Goal: Information Seeking & Learning: Check status

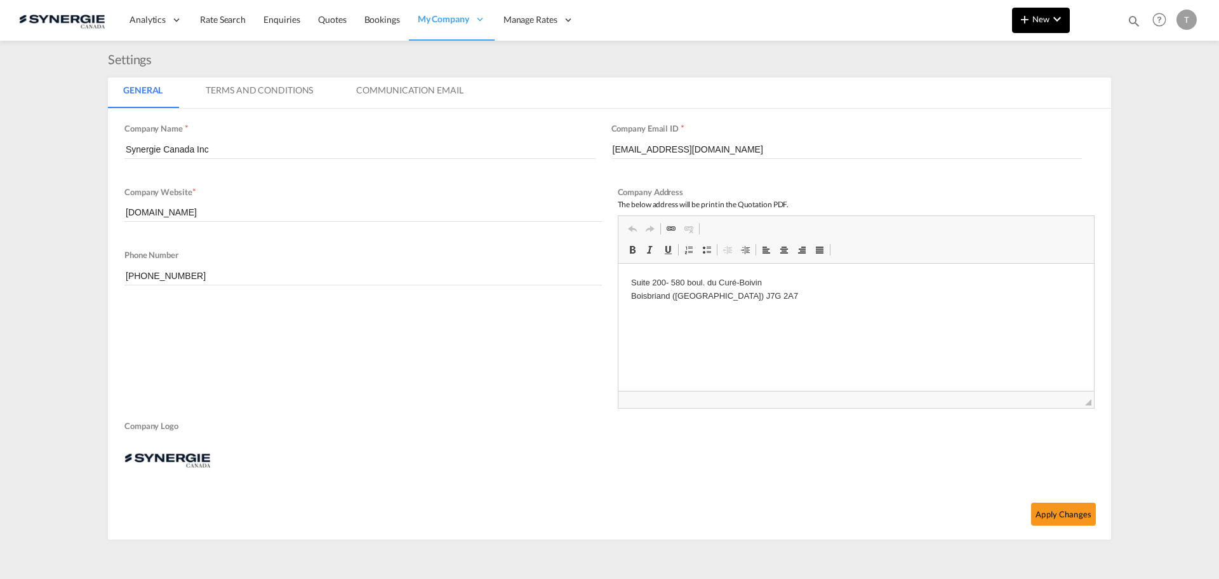
click at [1059, 22] on md-icon "icon-chevron-down" at bounding box center [1057, 18] width 15 height 15
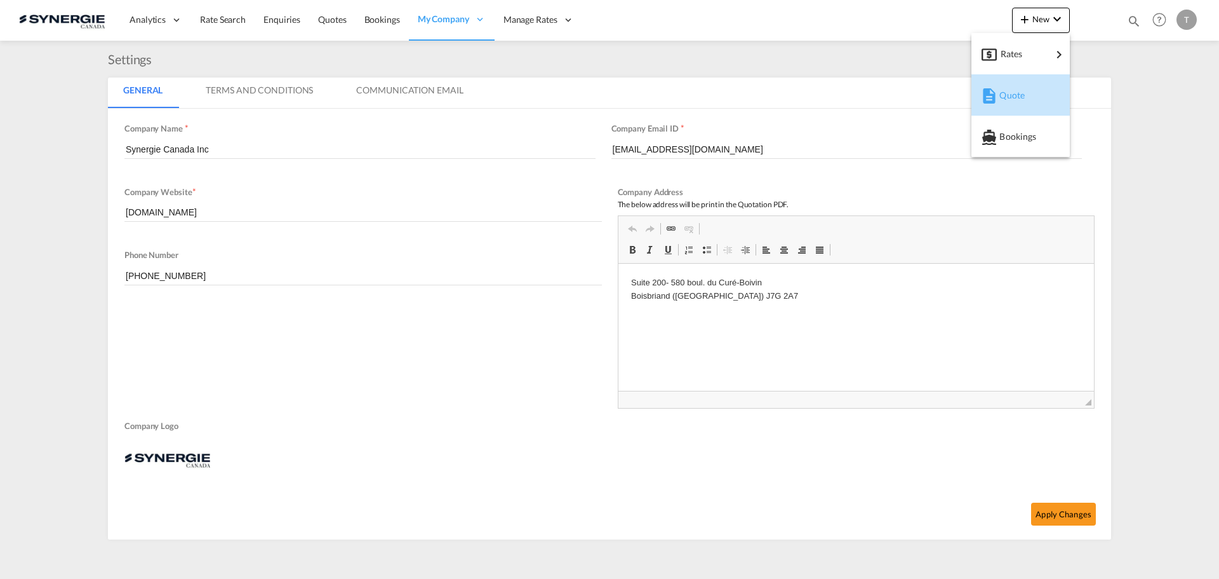
click at [1014, 93] on span "Quote" at bounding box center [1007, 95] width 14 height 25
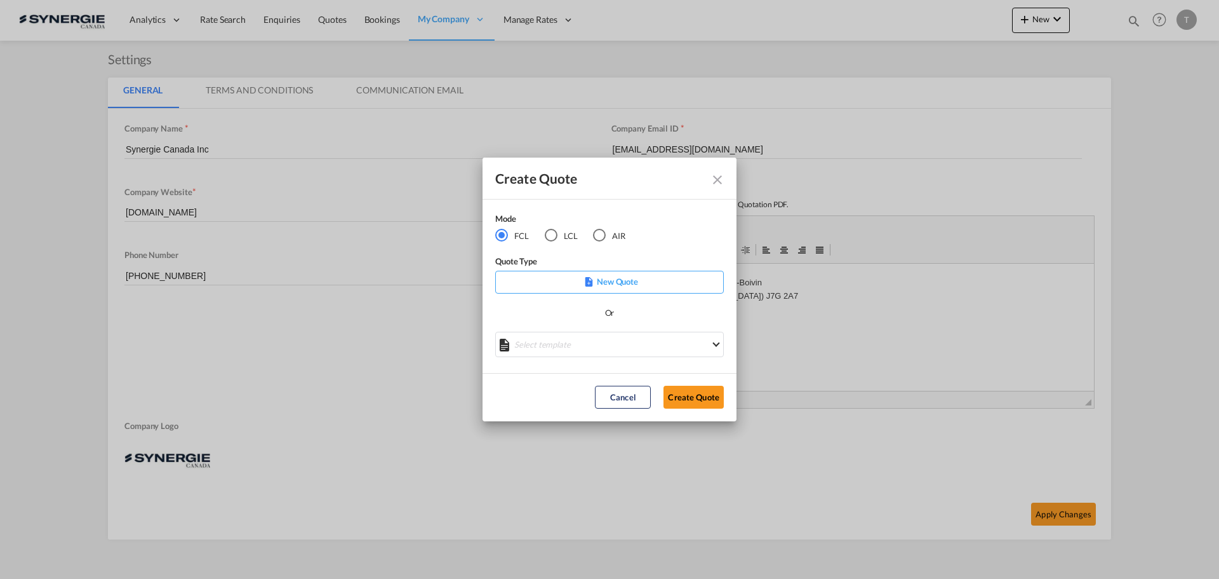
click at [714, 183] on md-icon "Close dialog" at bounding box center [717, 179] width 15 height 15
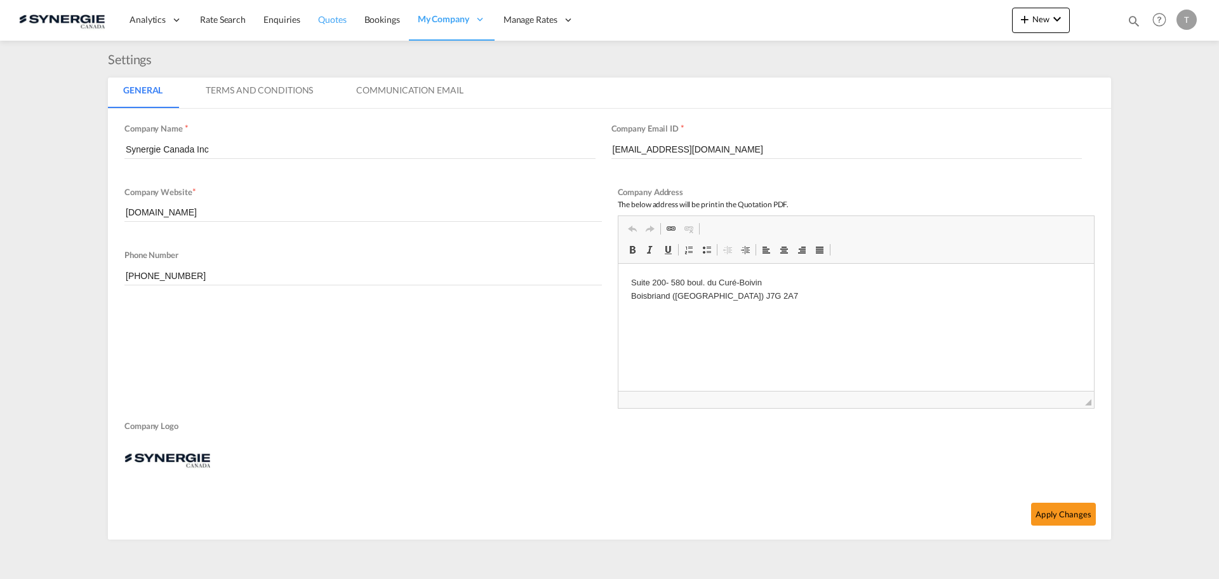
click at [318, 18] on span "Quotes" at bounding box center [332, 19] width 28 height 11
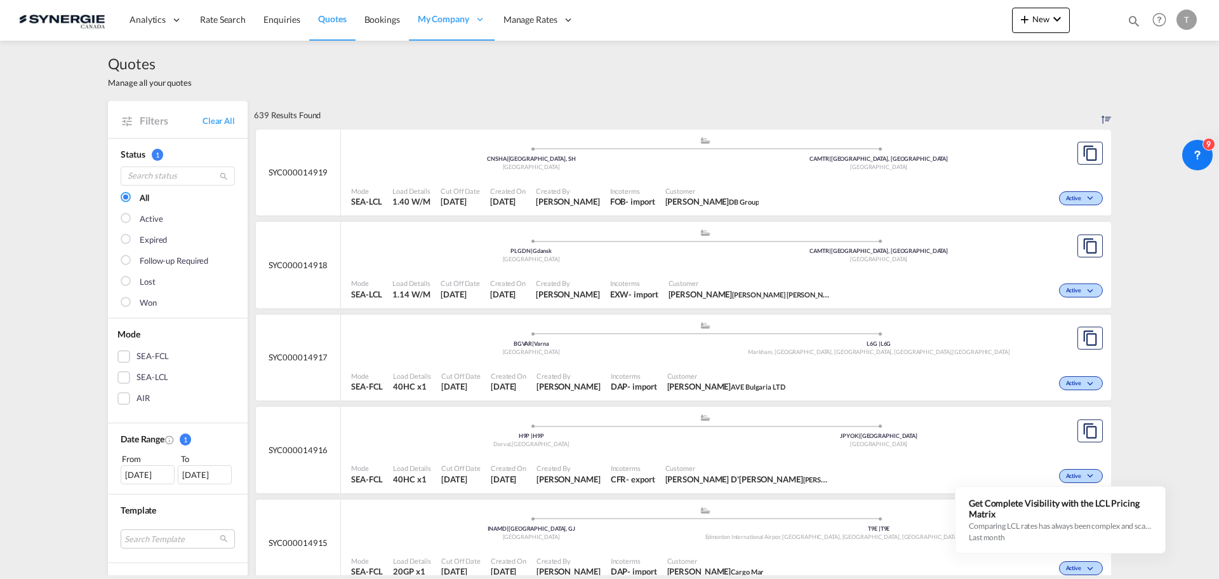
scroll to position [191, 0]
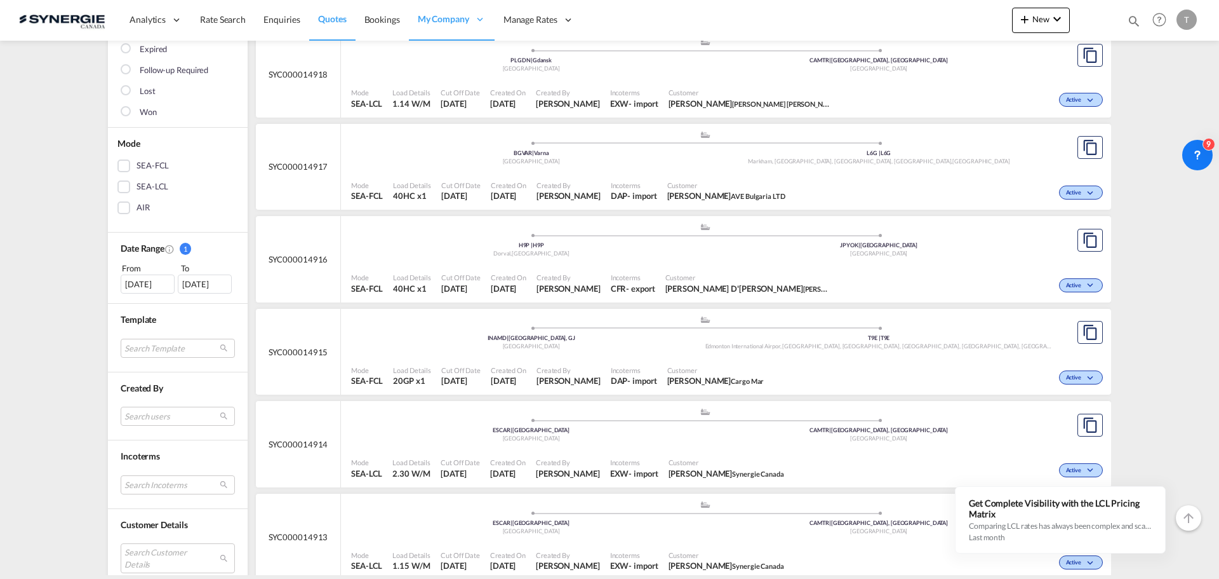
click at [142, 285] on div "[DATE]" at bounding box center [148, 283] width 54 height 19
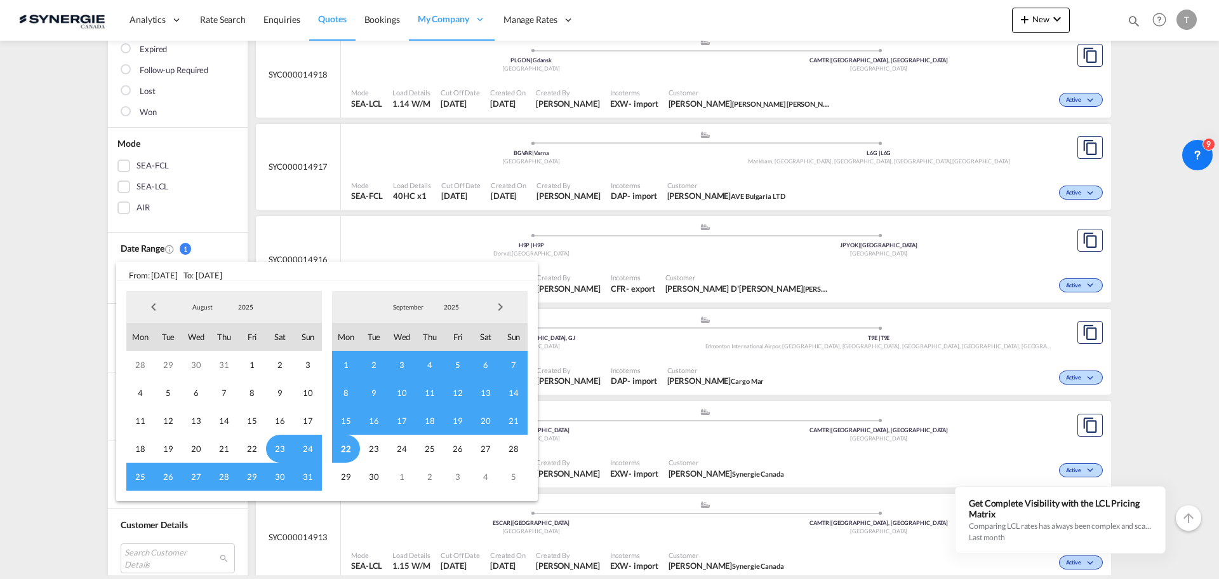
click at [342, 389] on span "8" at bounding box center [346, 393] width 28 height 28
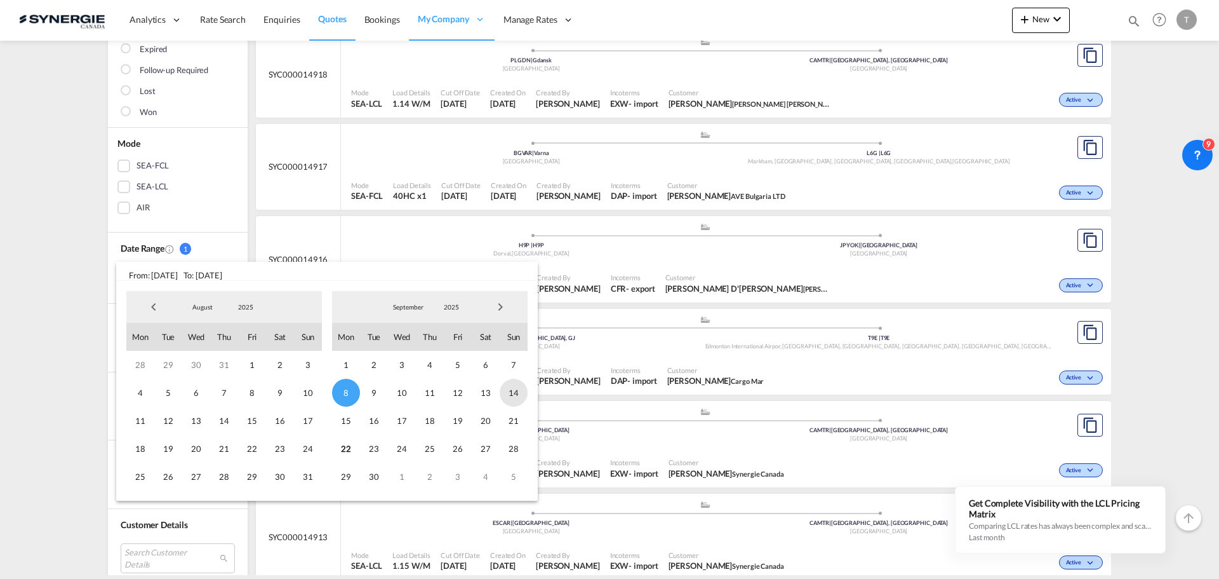
click at [518, 391] on span "14" at bounding box center [514, 393] width 28 height 28
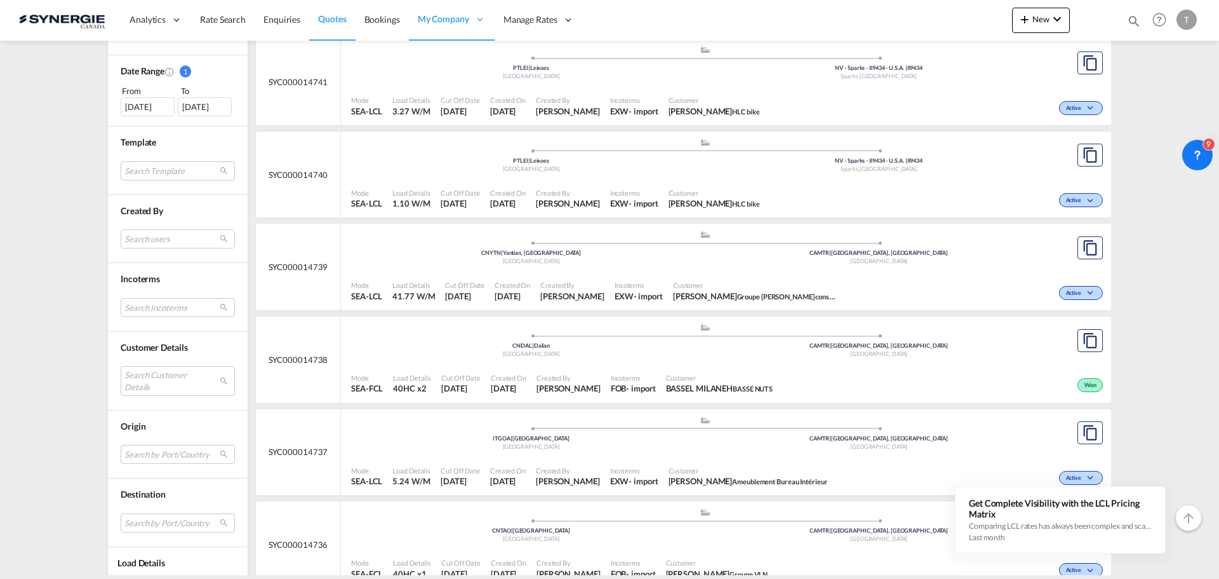
scroll to position [381, 0]
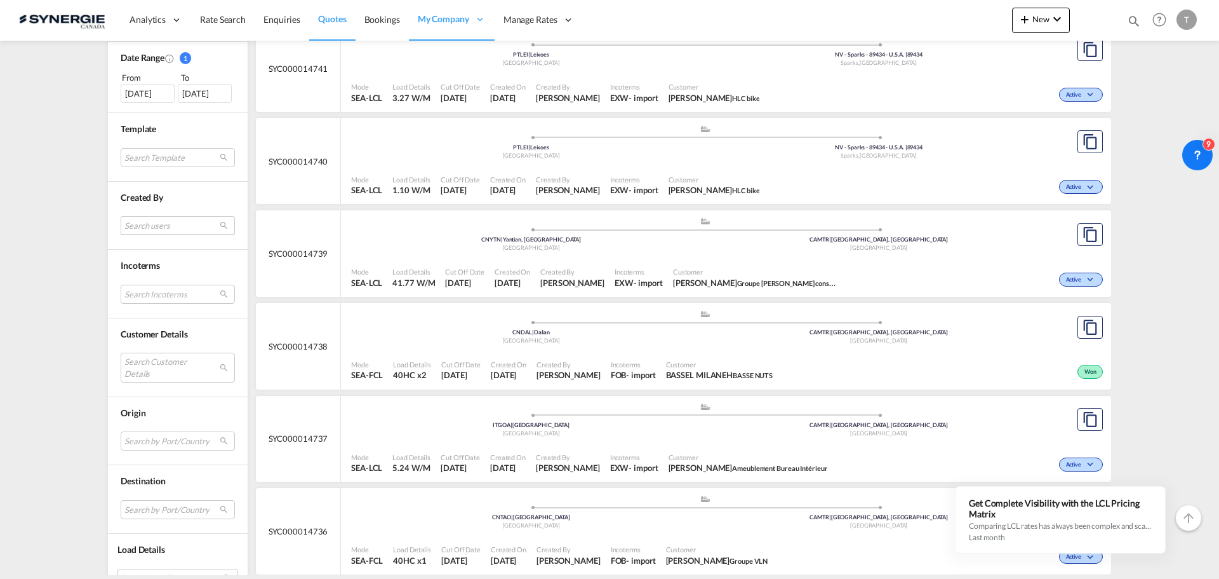
click at [166, 225] on md-select "Search users [PERSON_NAME] [PERSON_NAME][EMAIL_ADDRESS][DOMAIN_NAME] [PERSON_NA…" at bounding box center [178, 225] width 114 height 19
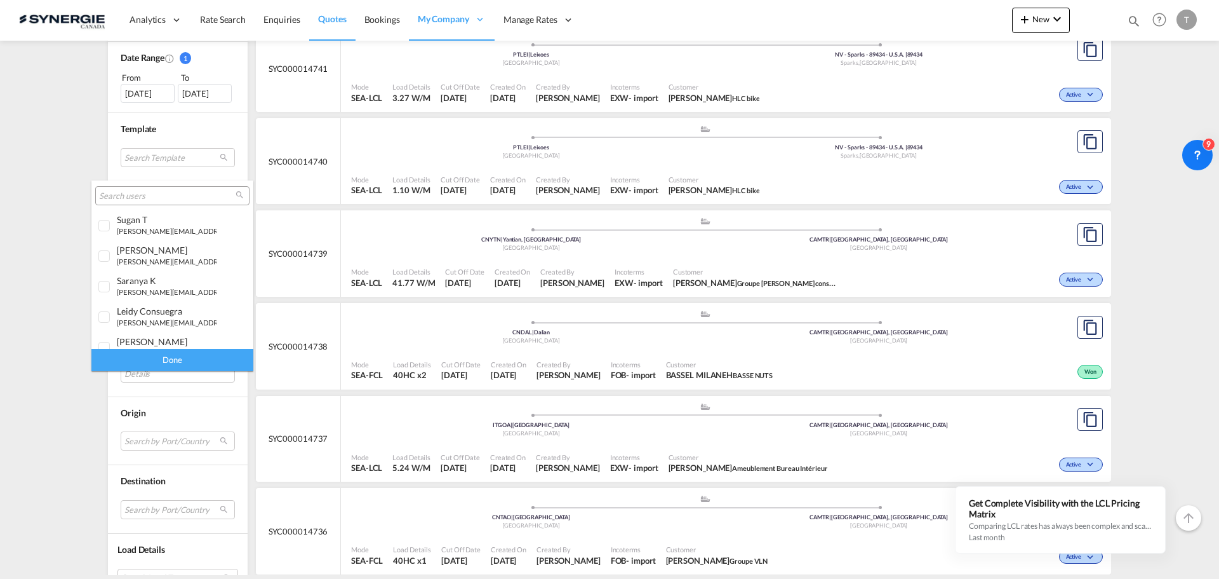
type md-option "[object Object]"
click at [156, 195] on input "search" at bounding box center [167, 196] width 137 height 11
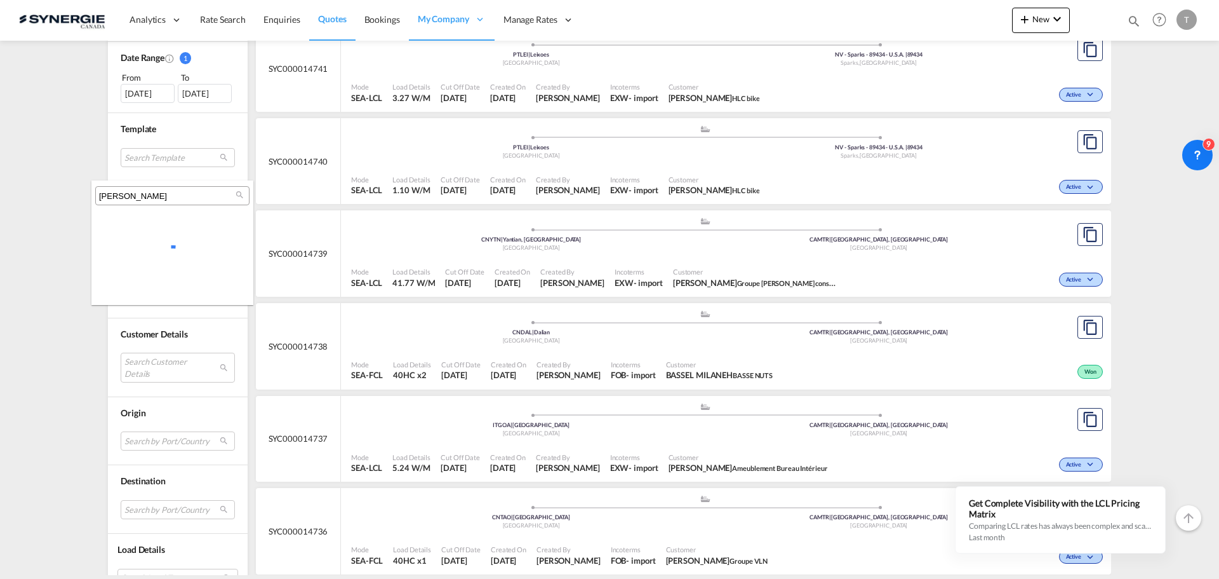
scroll to position [0, 0]
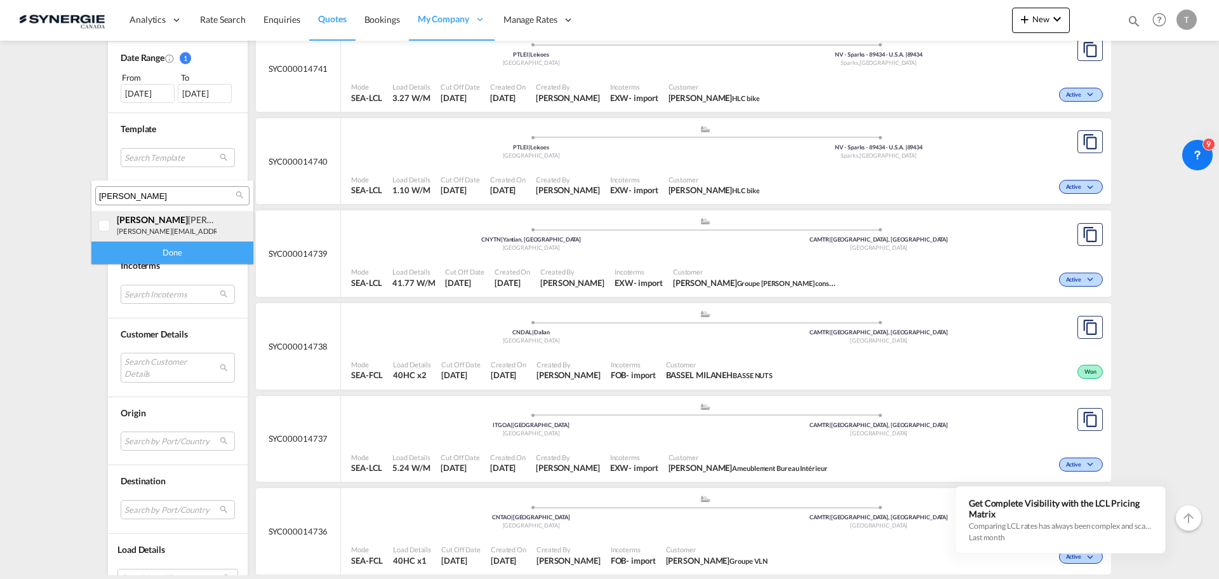
type input "[PERSON_NAME]"
click at [104, 220] on div at bounding box center [104, 226] width 13 height 13
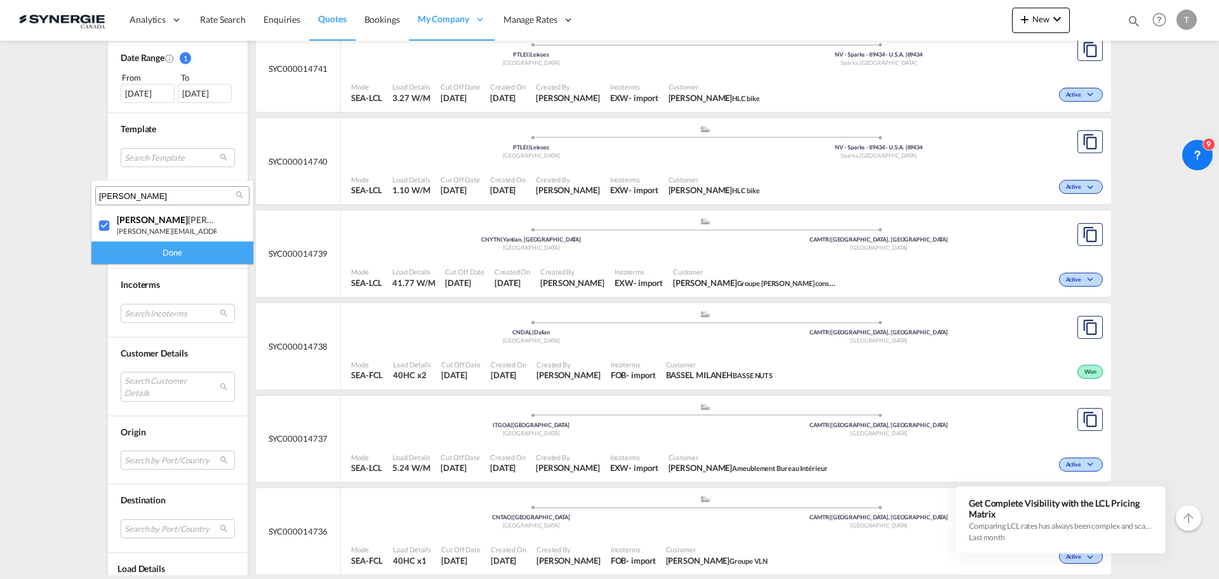
click at [149, 258] on div "Done" at bounding box center [172, 252] width 162 height 22
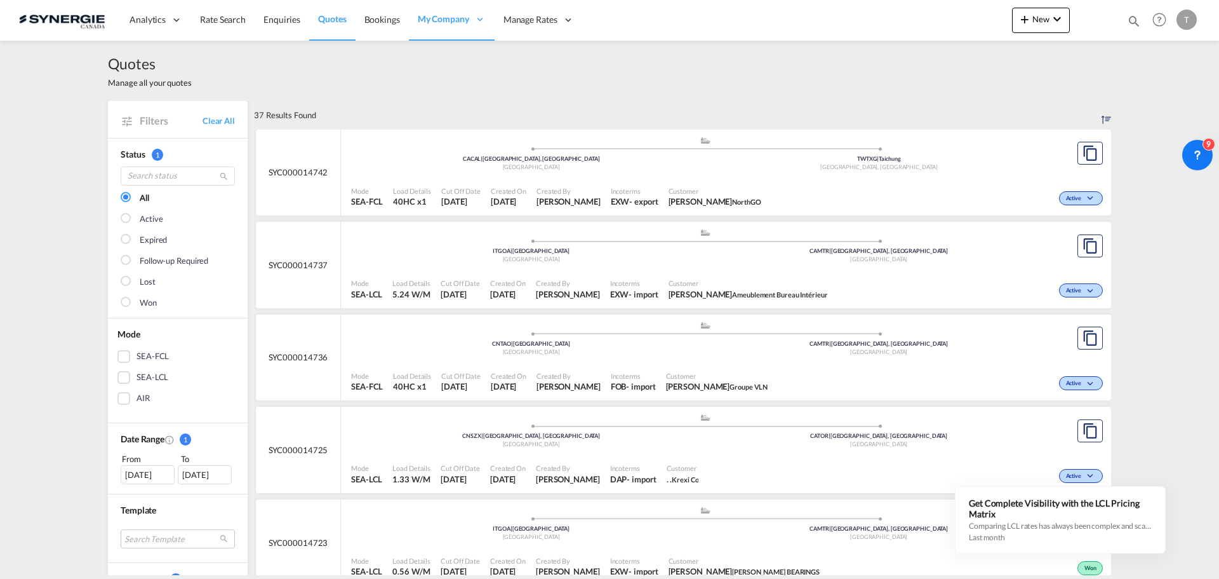
click at [141, 303] on div "Won" at bounding box center [148, 303] width 17 height 13
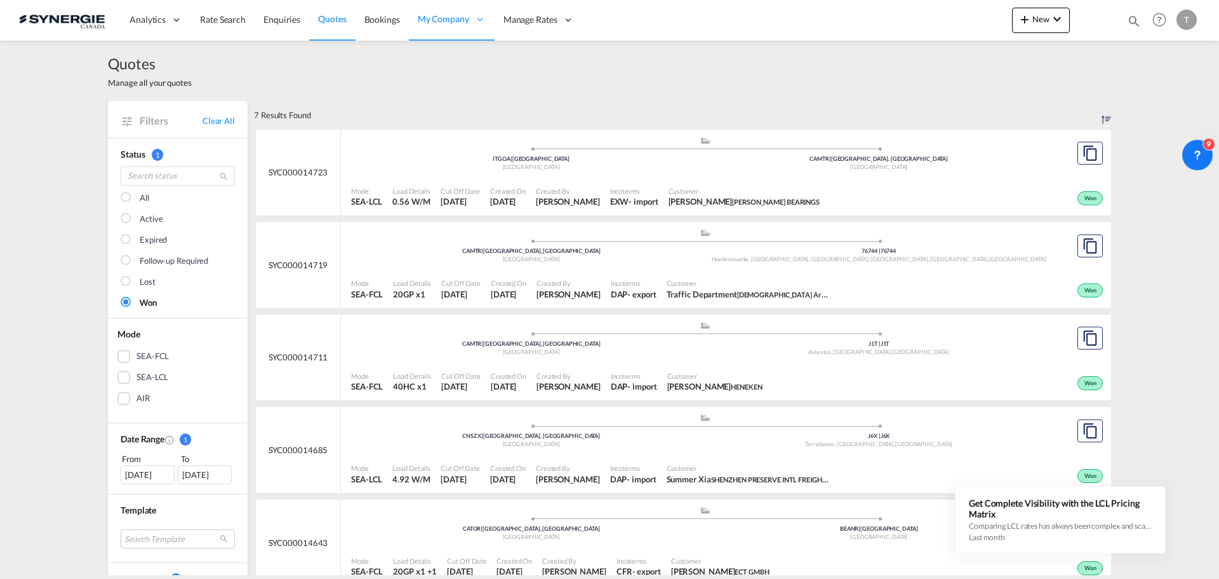
scroll to position [254, 0]
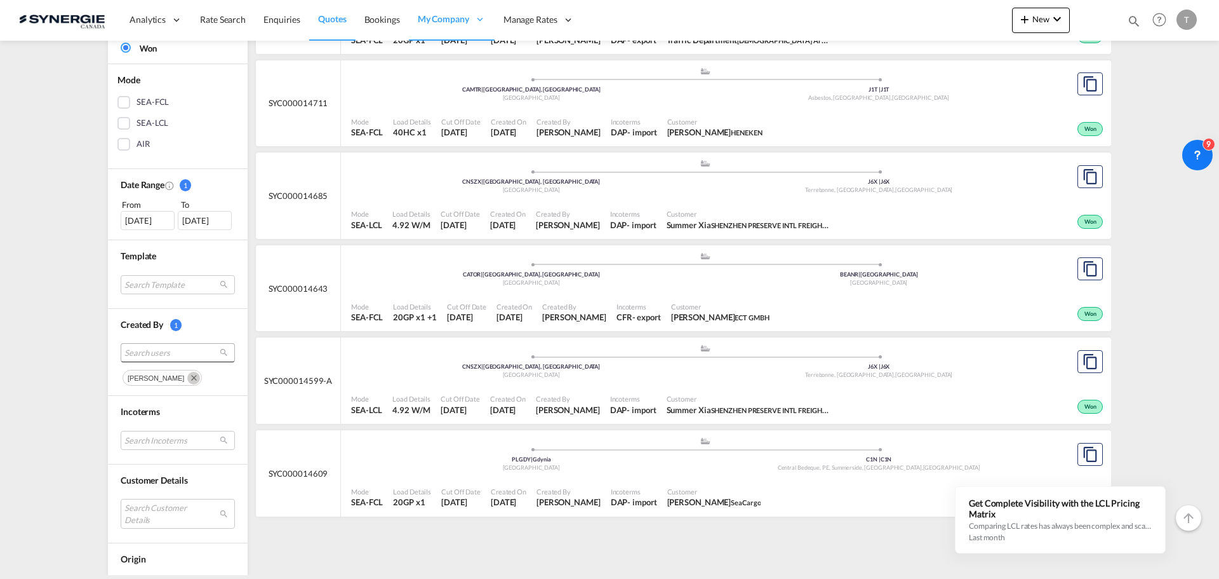
click at [191, 349] on span "Search users" at bounding box center [167, 352] width 86 height 11
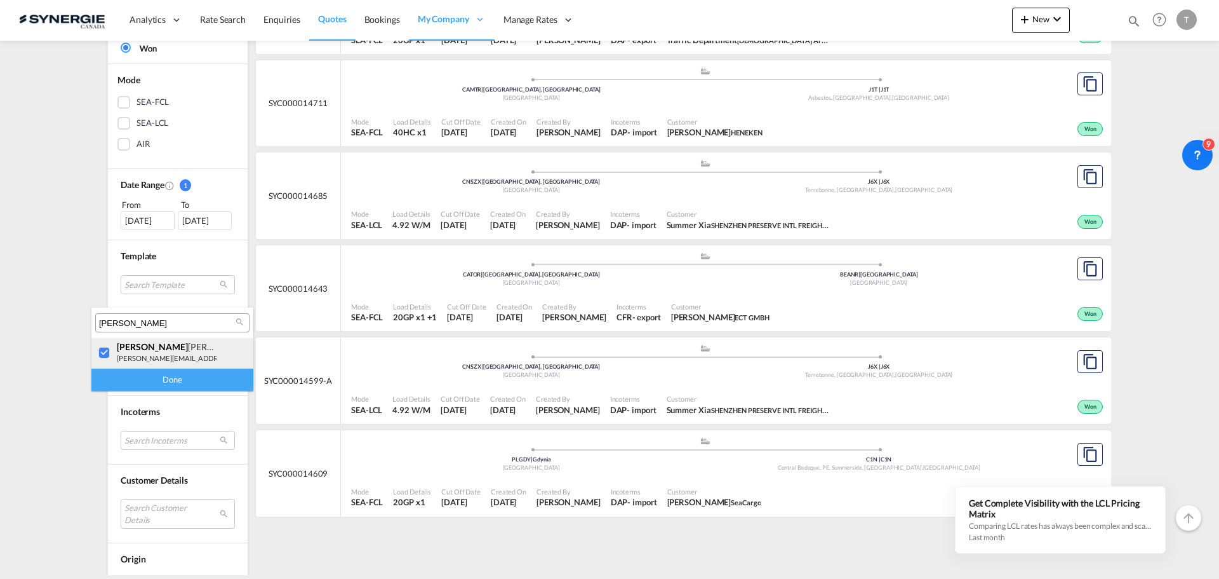
click at [105, 359] on div at bounding box center [104, 353] width 13 height 13
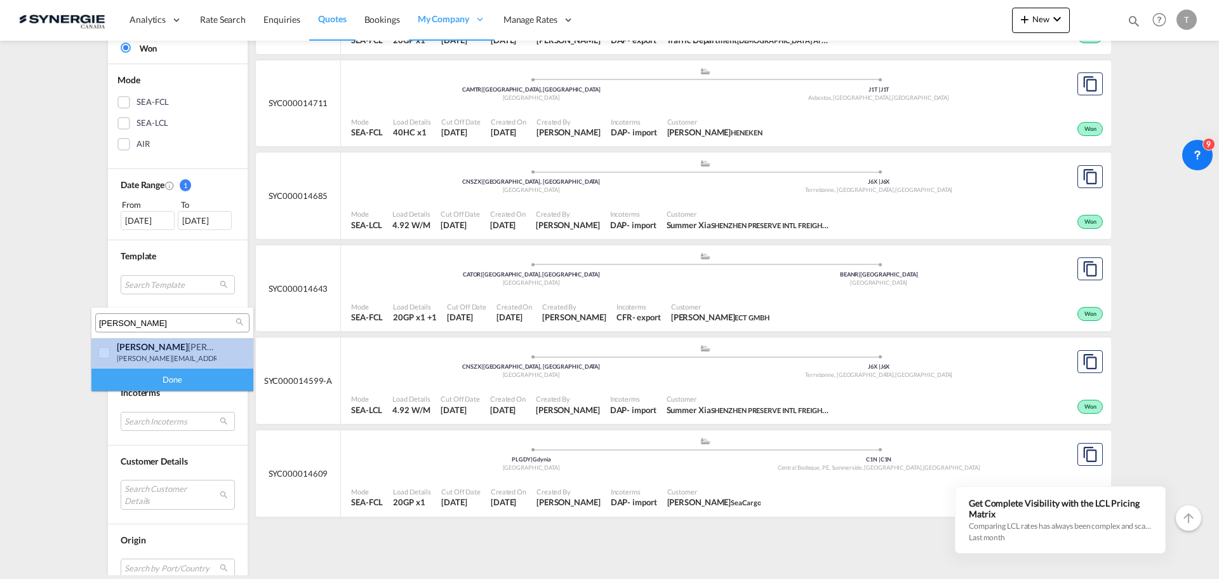
click at [109, 356] on div at bounding box center [104, 353] width 13 height 13
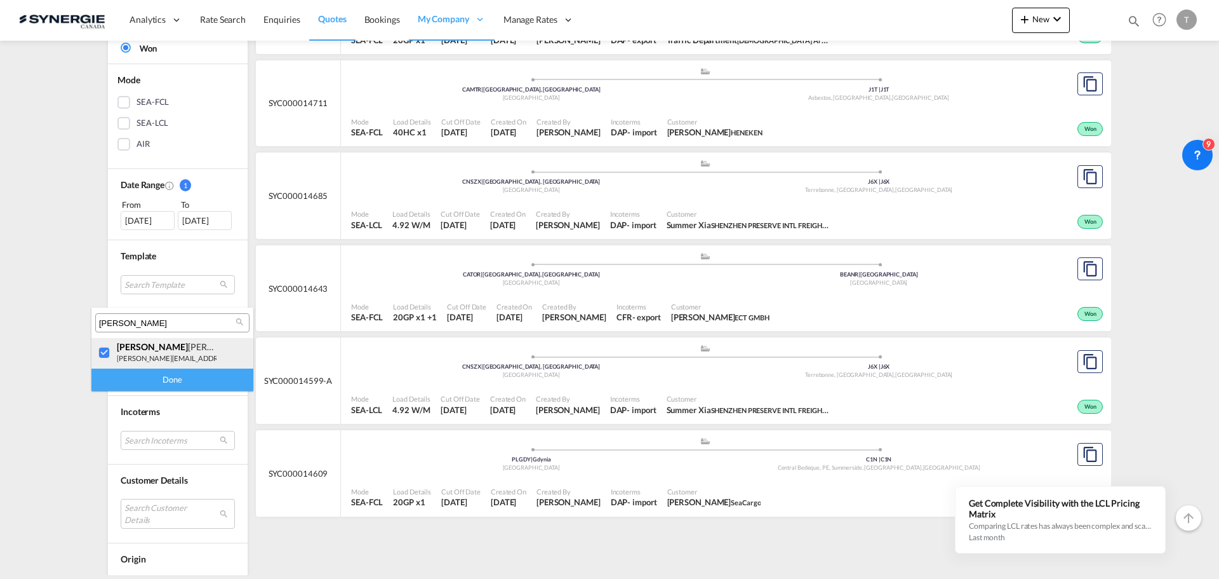
click at [110, 351] on div at bounding box center [104, 353] width 13 height 13
click at [142, 314] on div "[PERSON_NAME]" at bounding box center [172, 322] width 154 height 19
click at [138, 320] on input "[PERSON_NAME]" at bounding box center [167, 323] width 137 height 11
type input "[PERSON_NAME]"
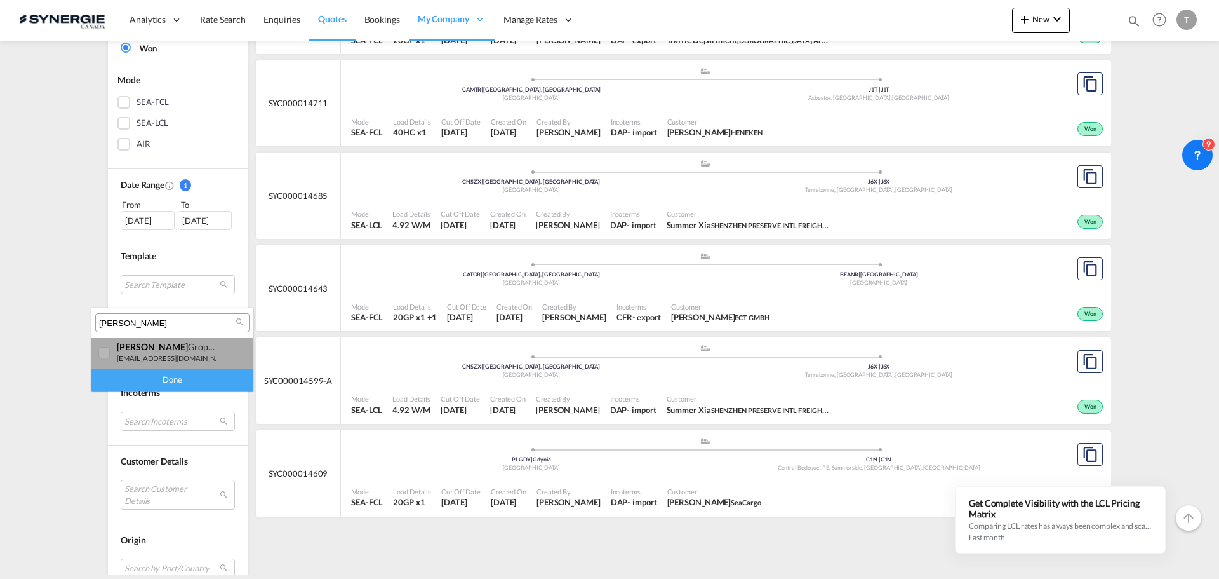
click at [124, 354] on small "[EMAIL_ADDRESS][DOMAIN_NAME]" at bounding box center [175, 358] width 116 height 8
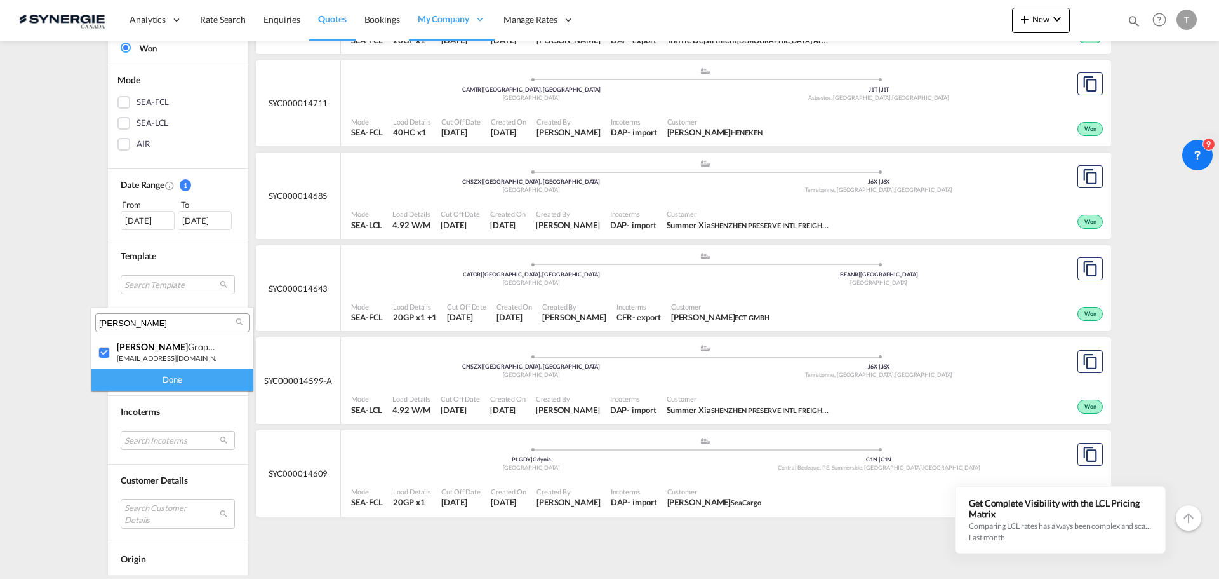
click at [137, 377] on div "Done" at bounding box center [172, 379] width 162 height 22
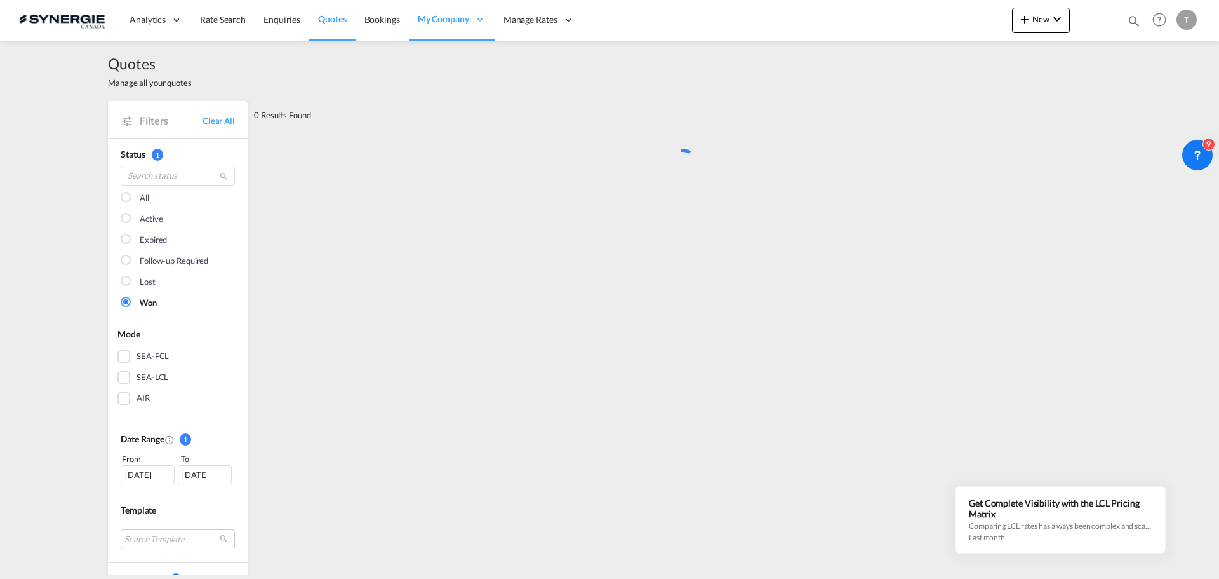
scroll to position [0, 0]
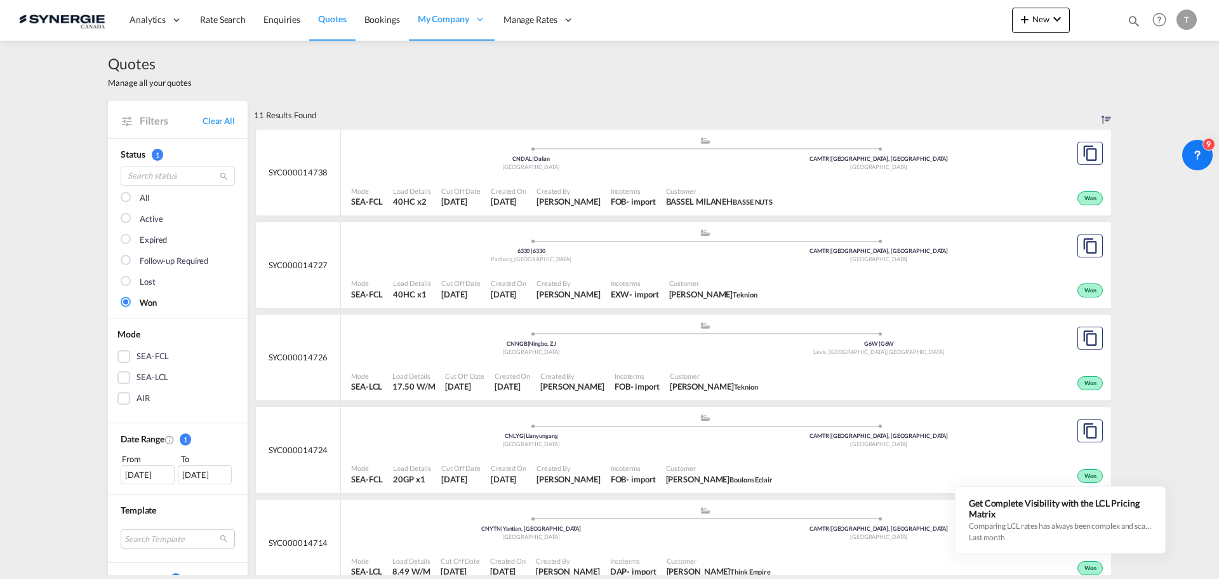
click at [129, 199] on md-checkbox "All" at bounding box center [178, 198] width 114 height 13
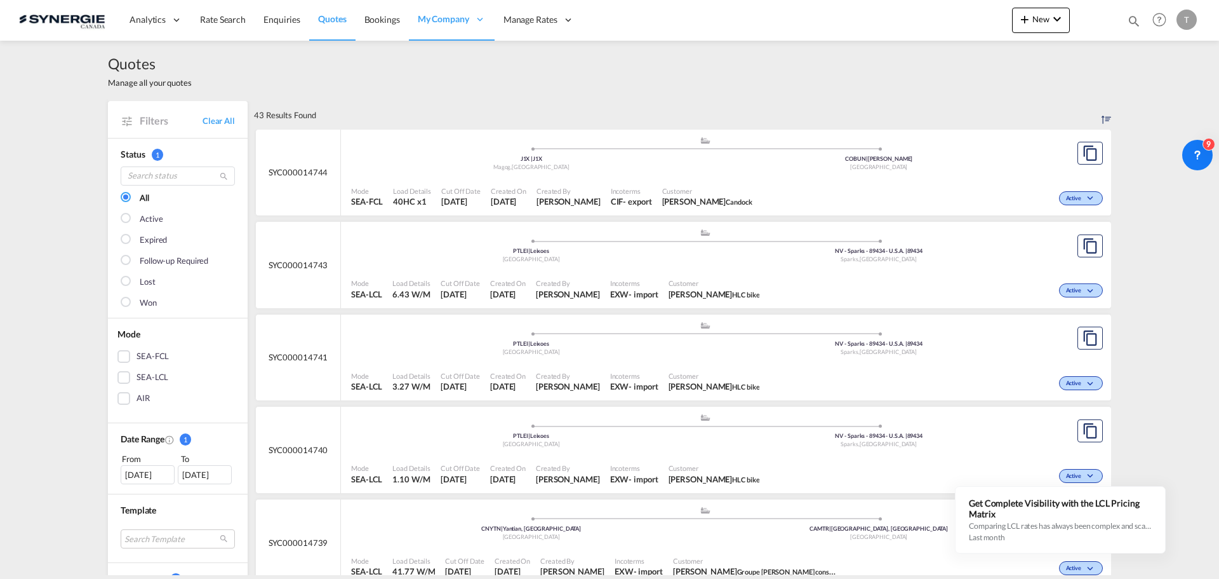
scroll to position [254, 0]
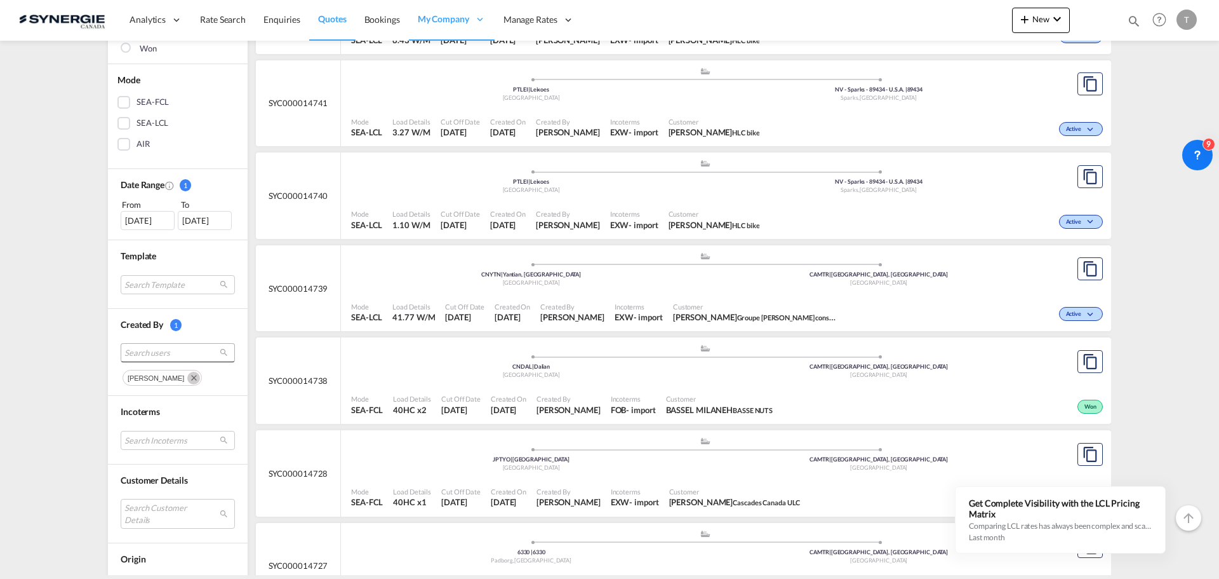
click at [188, 354] on span "Search users" at bounding box center [167, 352] width 86 height 11
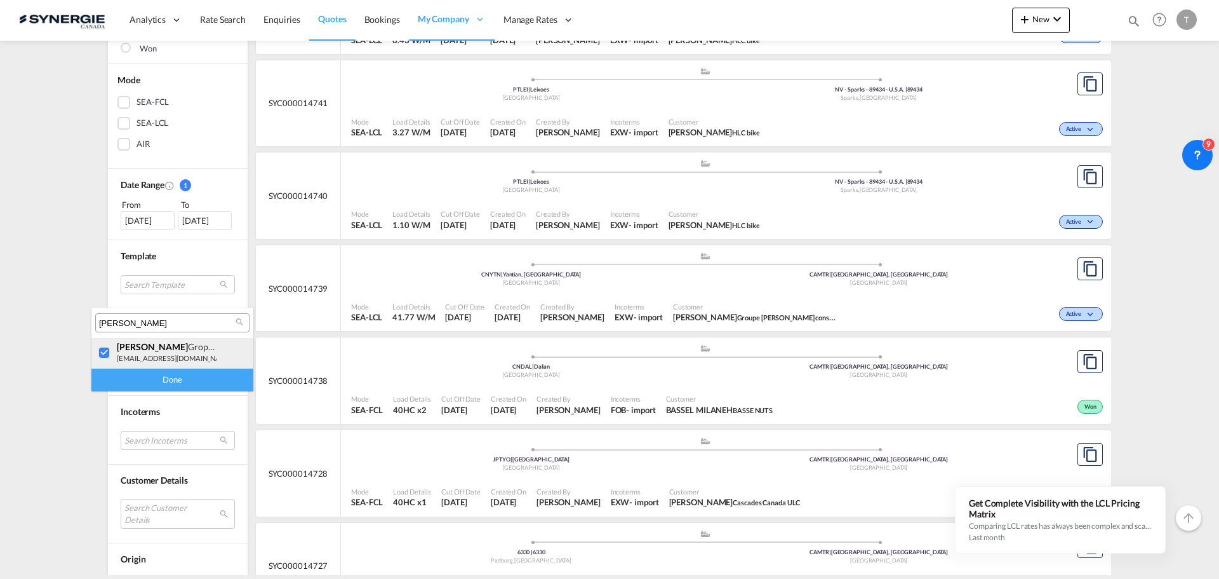
drag, startPoint x: 100, startPoint y: 353, endPoint x: 119, endPoint y: 342, distance: 22.8
click at [101, 352] on div at bounding box center [104, 353] width 13 height 13
click at [149, 324] on input "[PERSON_NAME]" at bounding box center [167, 323] width 137 height 11
type input "[PERSON_NAME]"
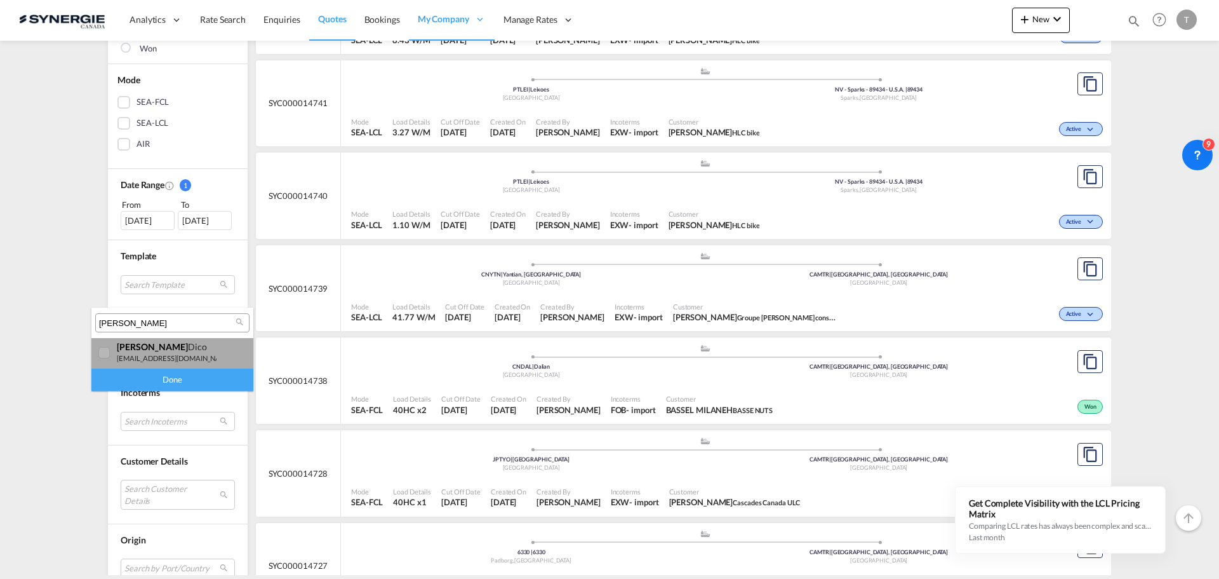
click at [98, 349] on div at bounding box center [104, 353] width 13 height 13
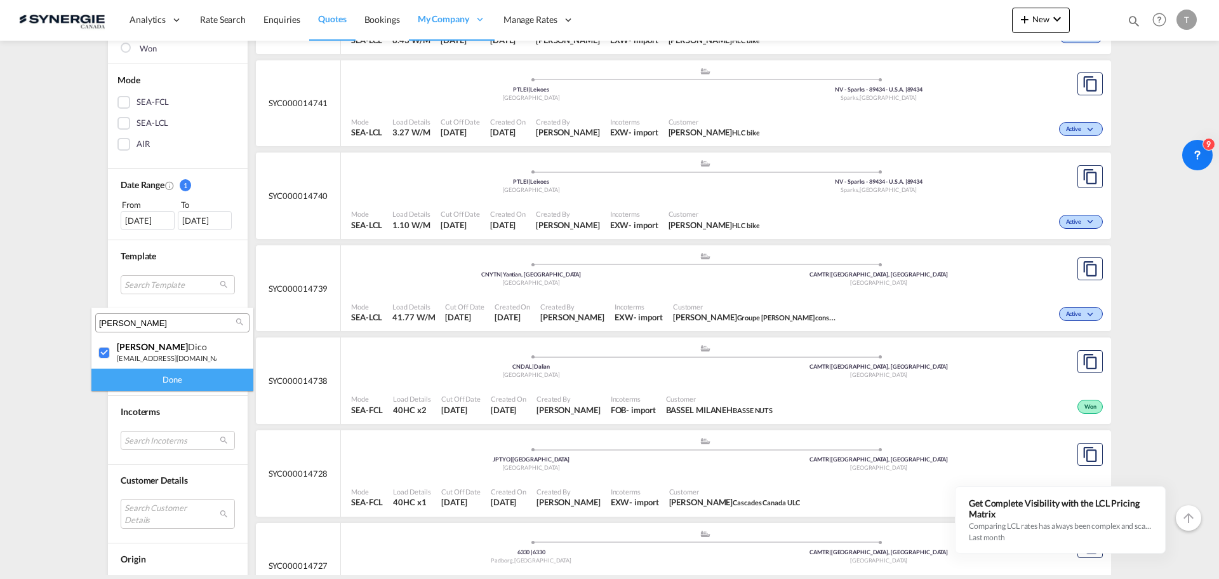
click at [126, 380] on div "Done" at bounding box center [172, 379] width 162 height 22
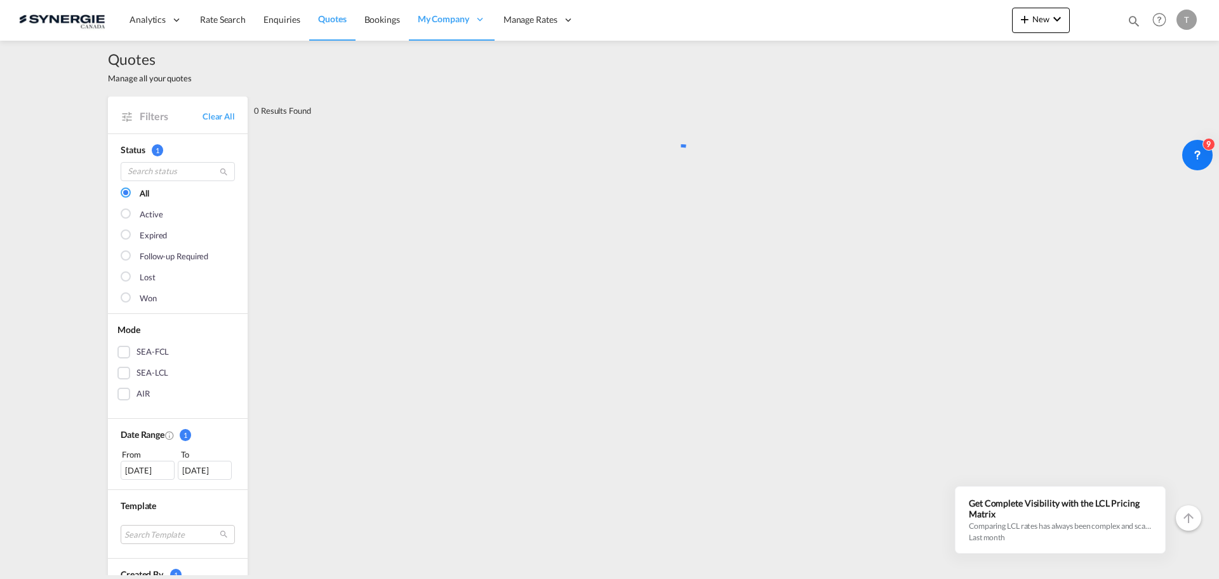
scroll to position [0, 0]
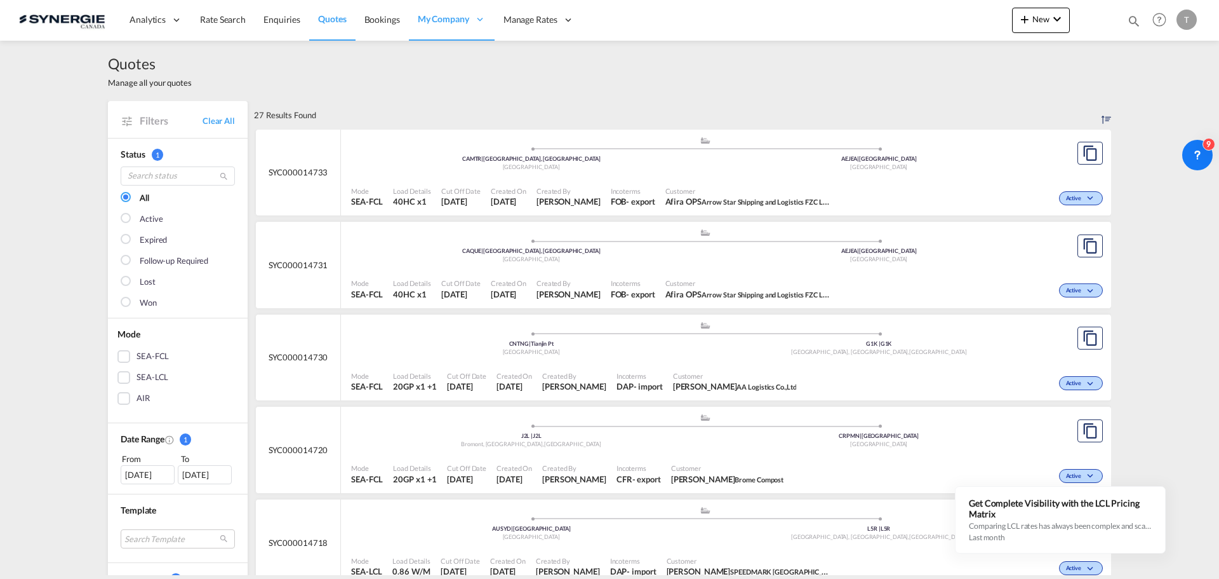
click at [117, 303] on div "Status 1 All Active Expired Follow-up Required Lost Won" at bounding box center [178, 228] width 140 height 180
click at [121, 303] on div at bounding box center [127, 303] width 13 height 13
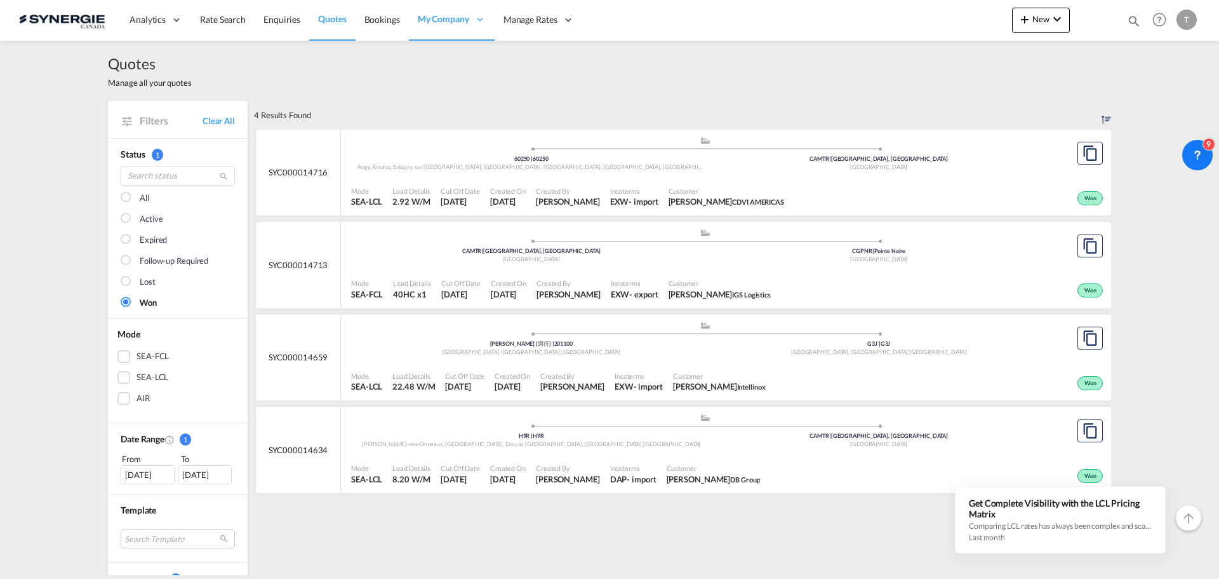
scroll to position [318, 0]
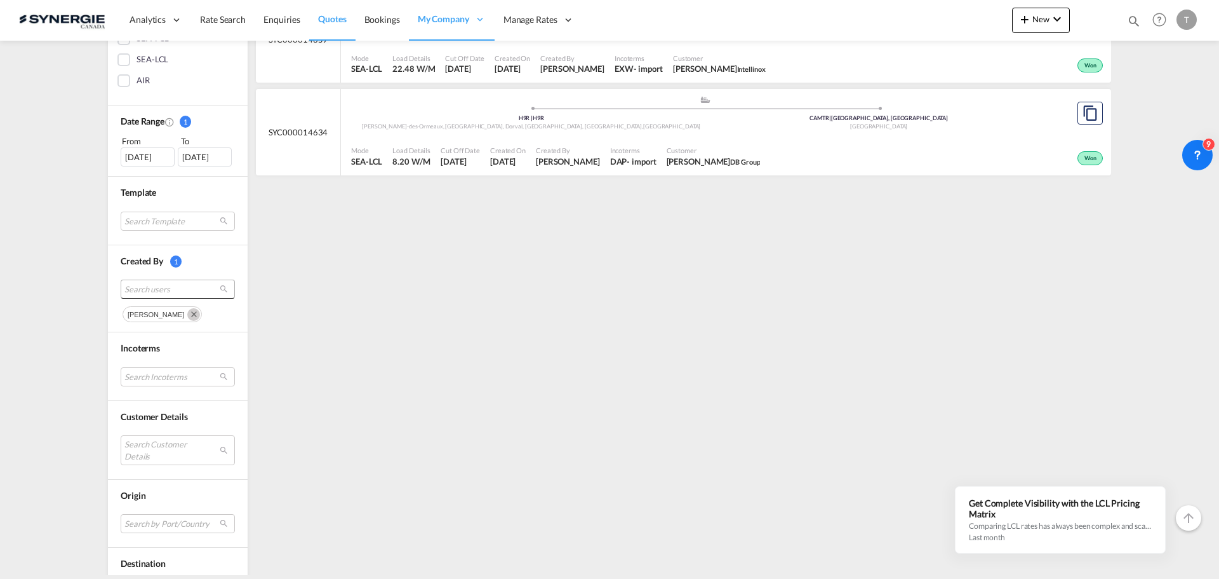
click at [151, 287] on span "Search users" at bounding box center [167, 288] width 86 height 11
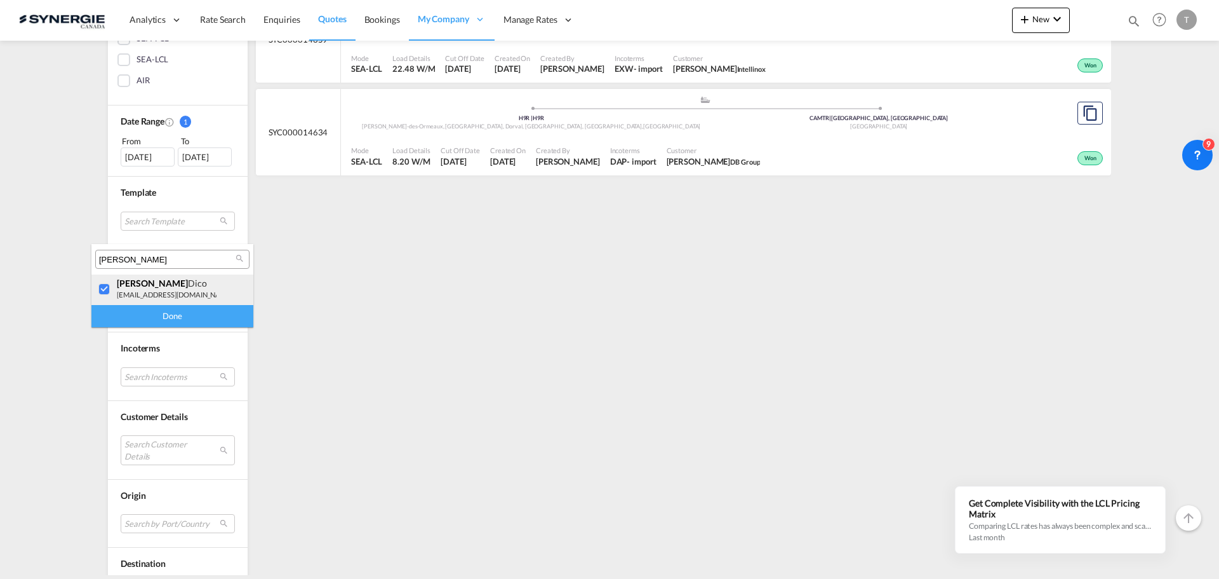
click at [107, 293] on div at bounding box center [104, 289] width 13 height 13
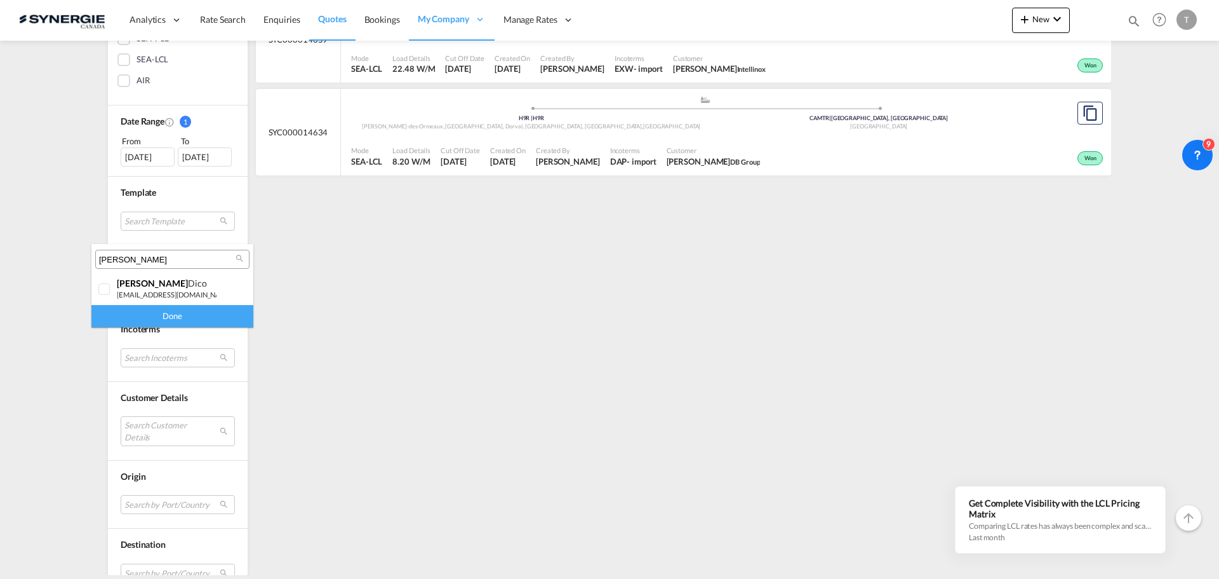
click at [141, 255] on input "[PERSON_NAME]" at bounding box center [167, 259] width 137 height 11
type input "rosa"
click at [109, 286] on div at bounding box center [104, 289] width 13 height 13
click at [111, 321] on div "Done" at bounding box center [172, 316] width 162 height 22
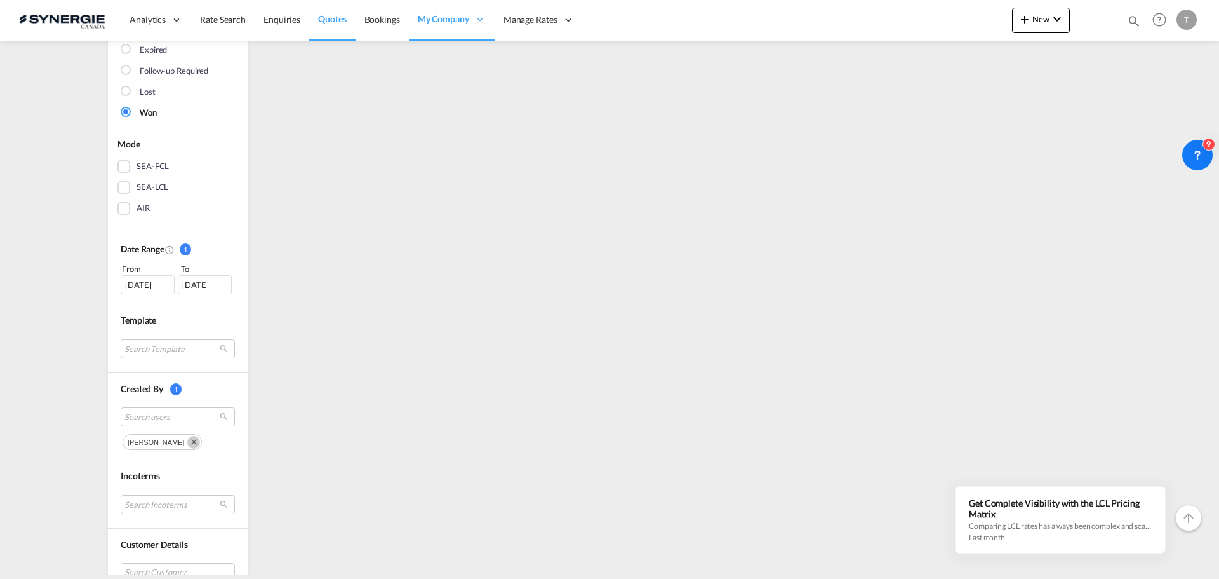
scroll to position [0, 0]
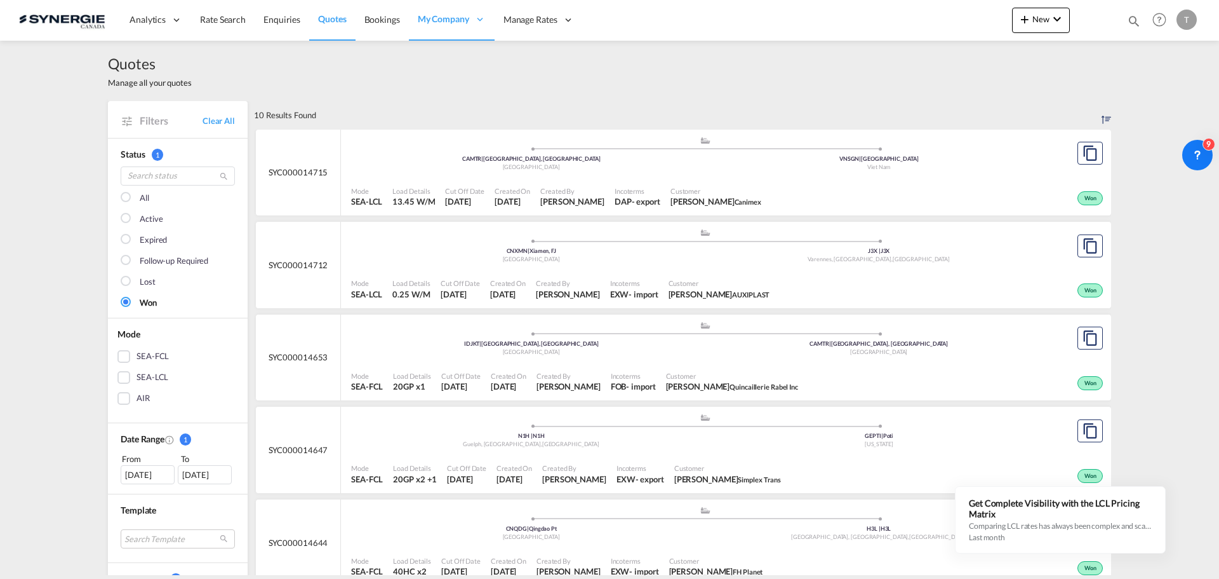
click at [124, 198] on div at bounding box center [127, 198] width 13 height 13
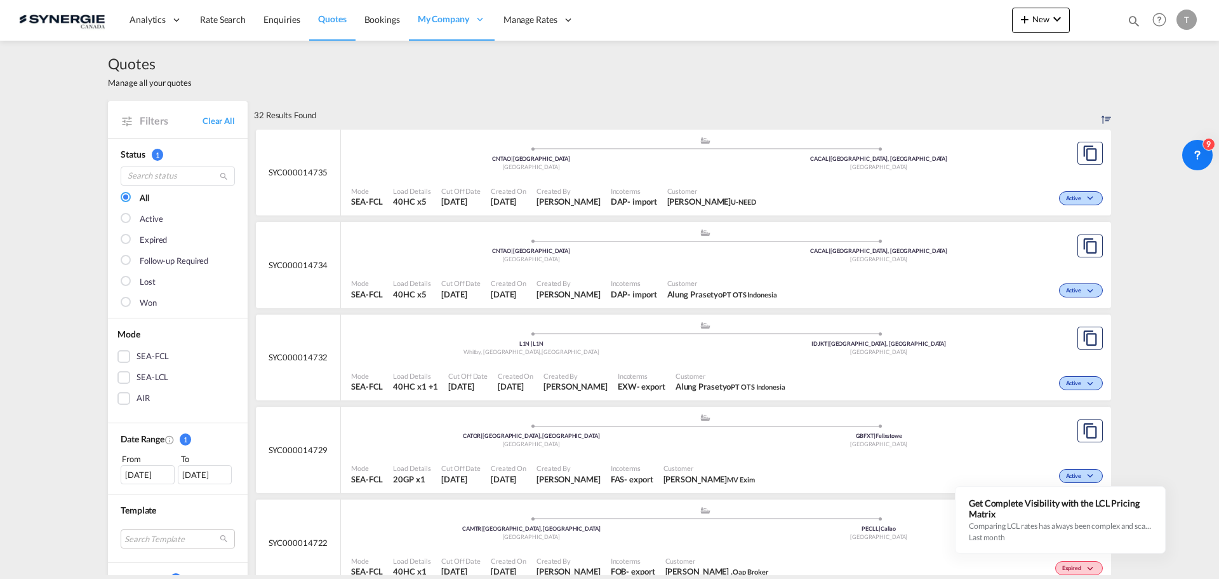
click at [128, 475] on div "[DATE]" at bounding box center [148, 474] width 54 height 19
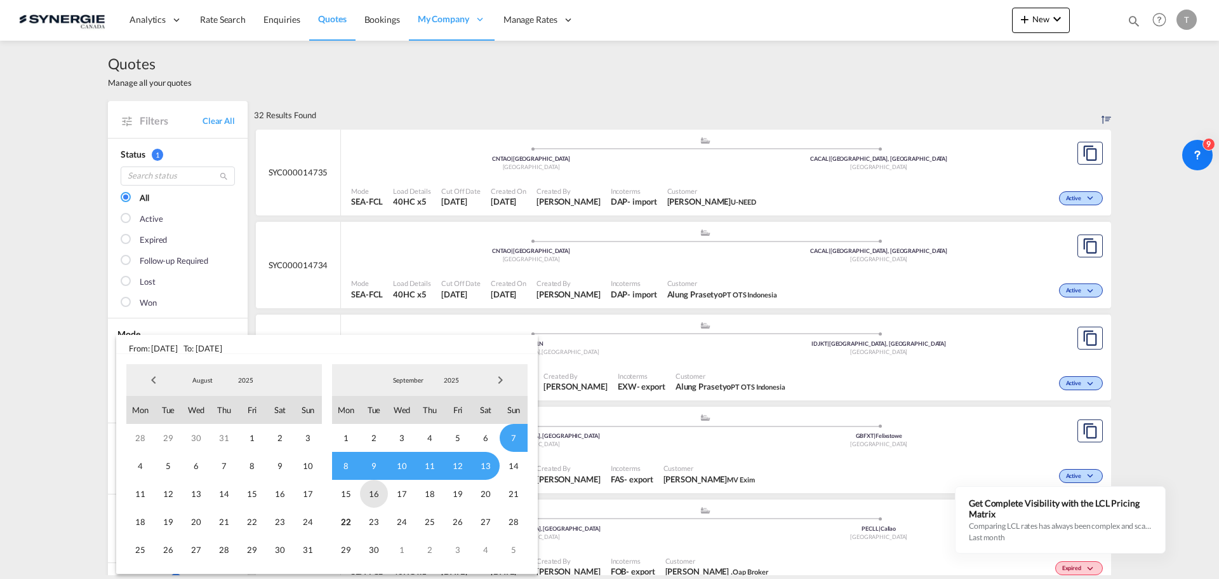
click at [341, 494] on span "15" at bounding box center [346, 493] width 28 height 28
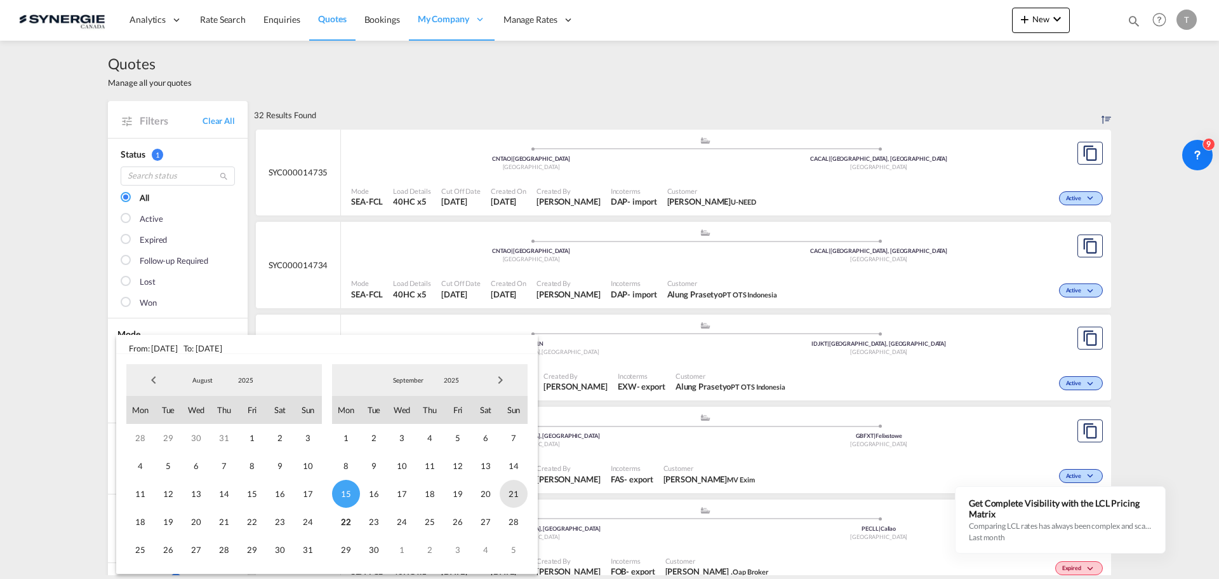
click at [516, 497] on span "21" at bounding box center [514, 493] width 28 height 28
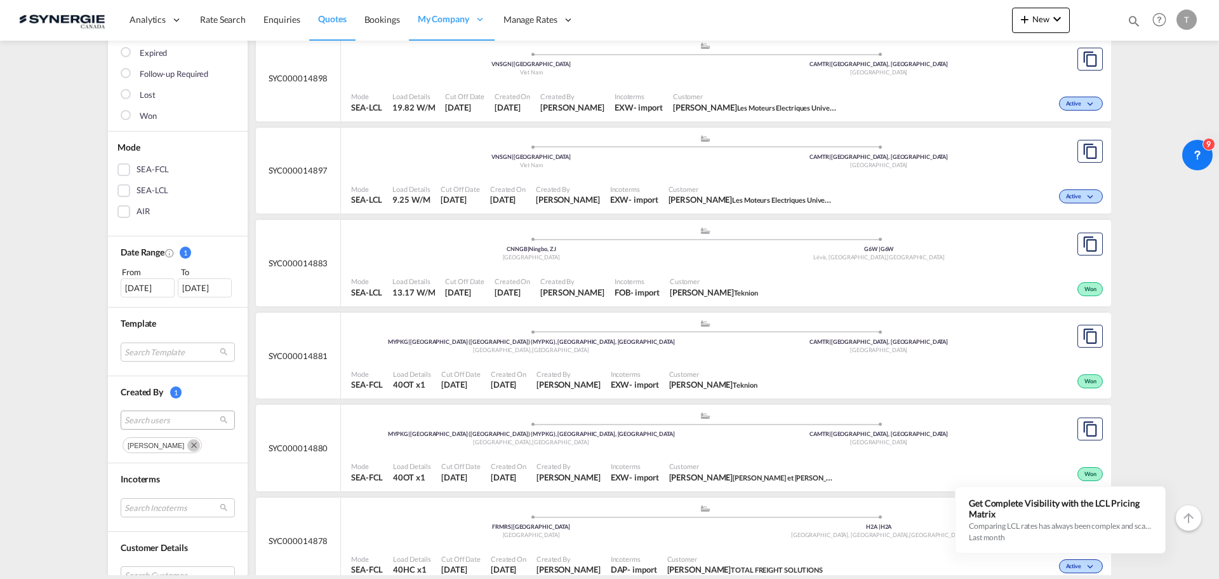
scroll to position [191, 0]
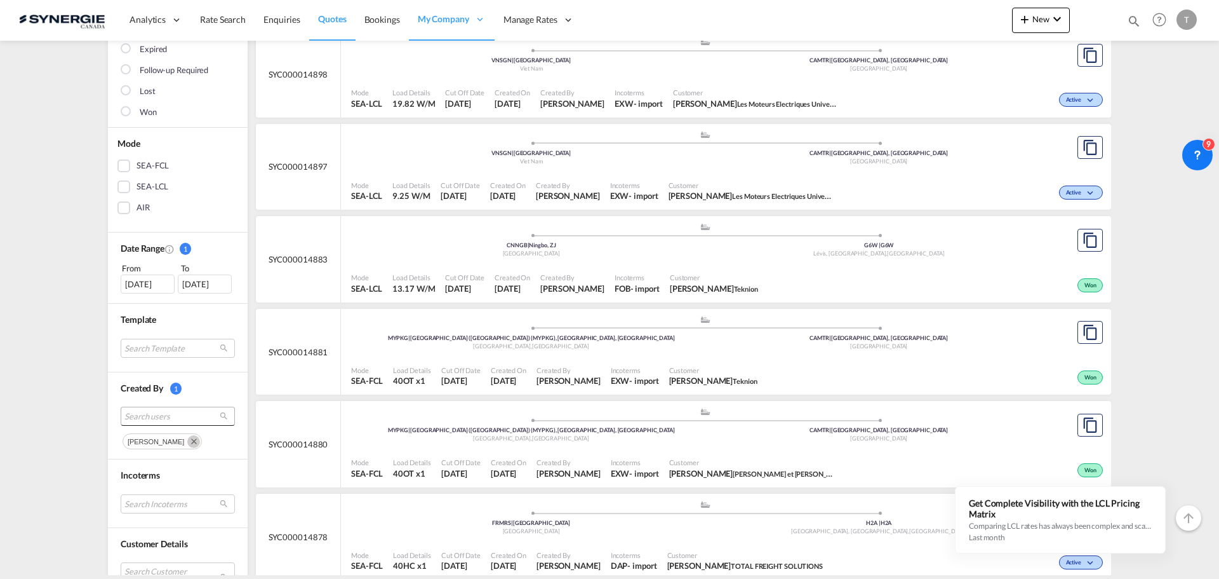
click at [151, 415] on span "Search users" at bounding box center [167, 415] width 86 height 11
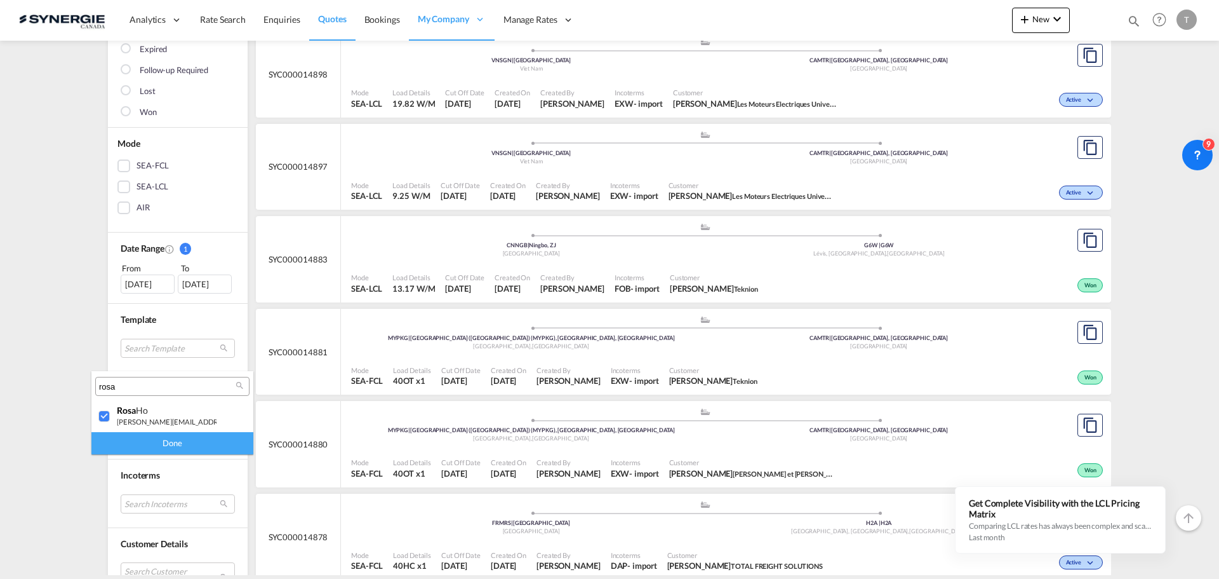
click at [70, 312] on md-backdrop at bounding box center [609, 289] width 1219 height 579
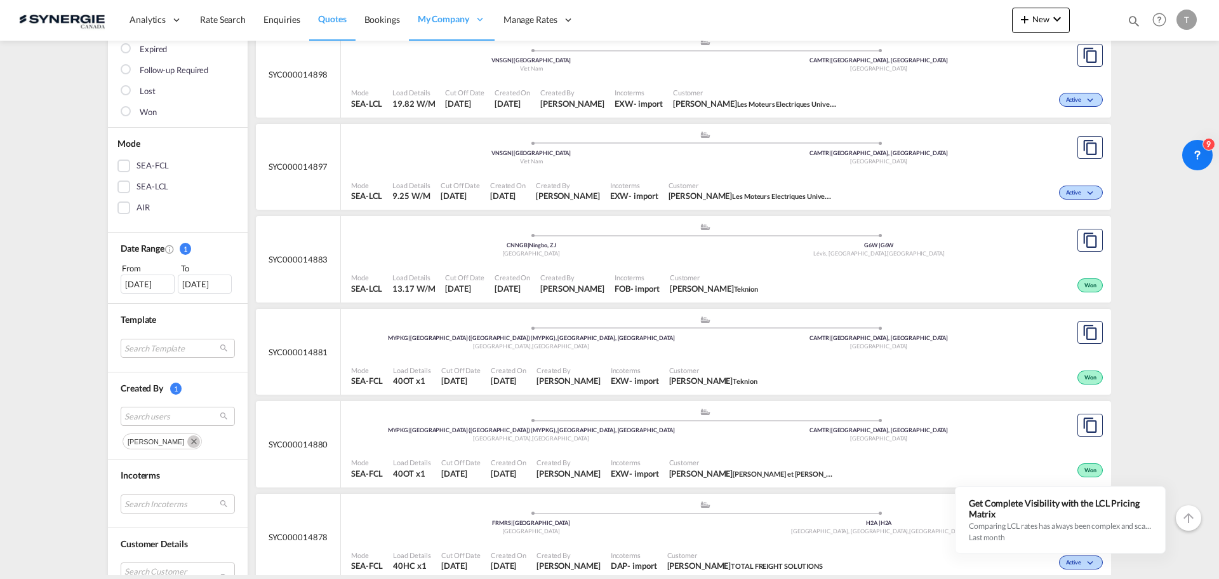
scroll to position [64, 0]
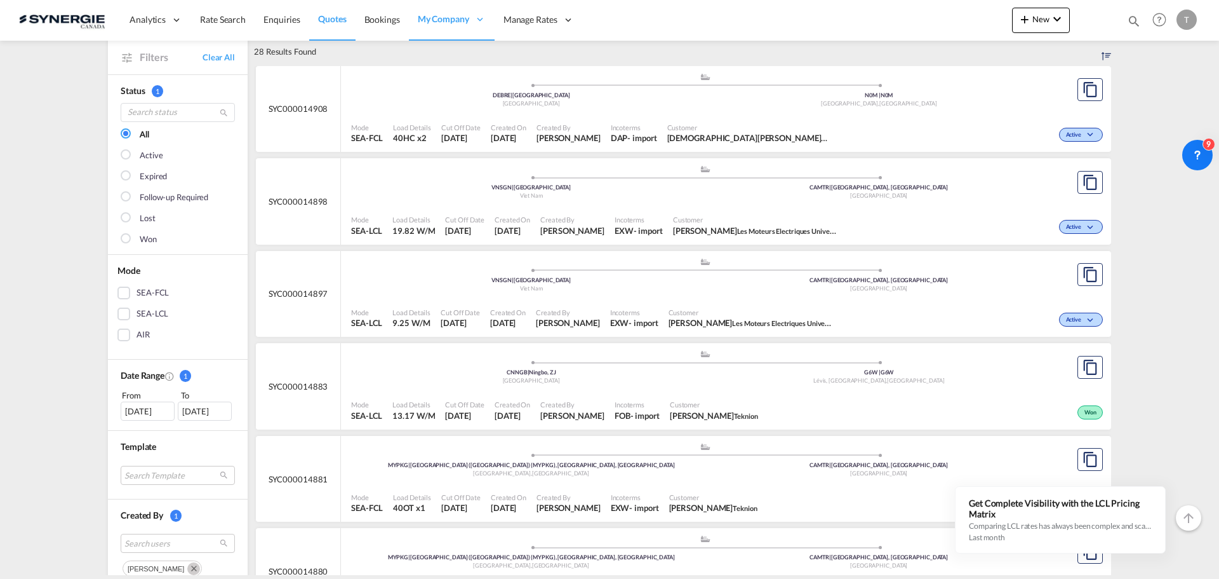
click at [126, 243] on div at bounding box center [127, 239] width 13 height 13
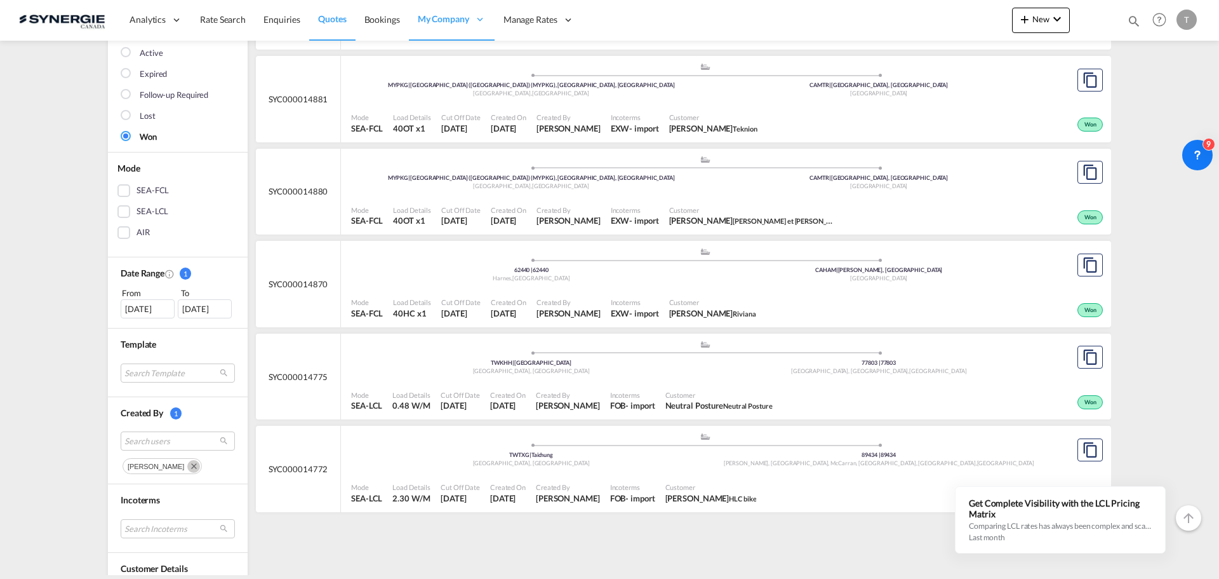
scroll to position [318, 0]
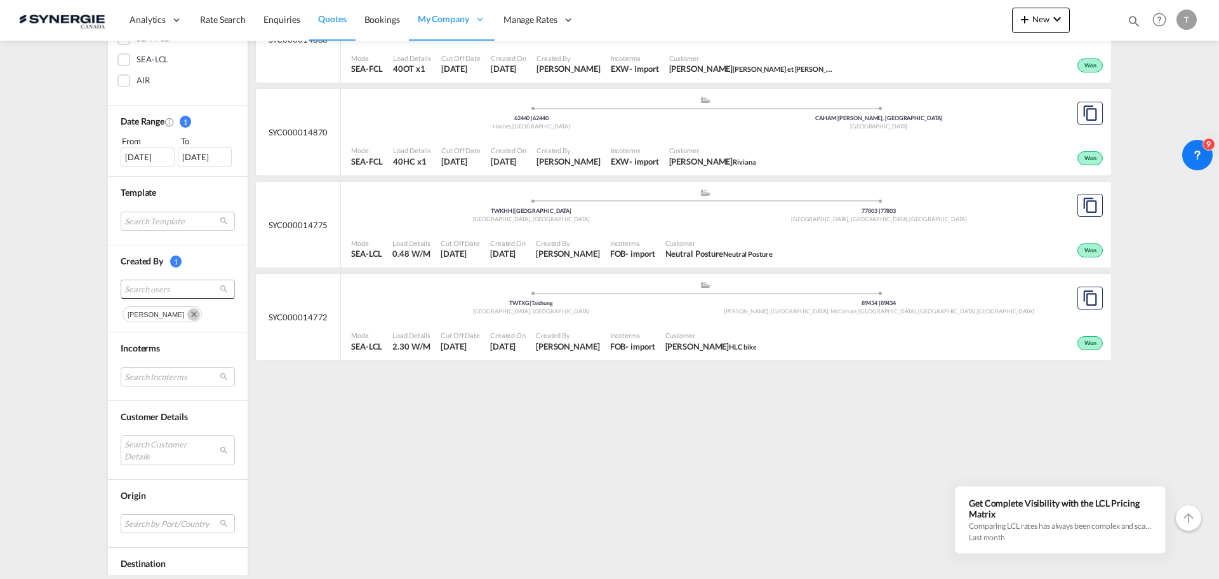
click at [158, 290] on span "Search users" at bounding box center [167, 288] width 86 height 11
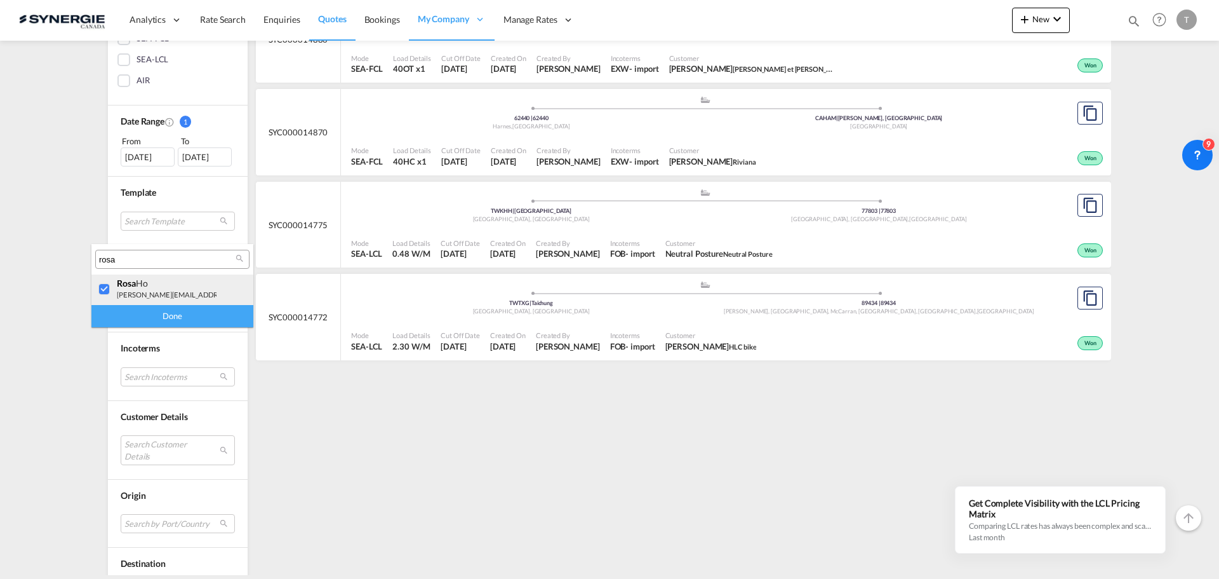
click at [98, 290] on div at bounding box center [104, 289] width 13 height 13
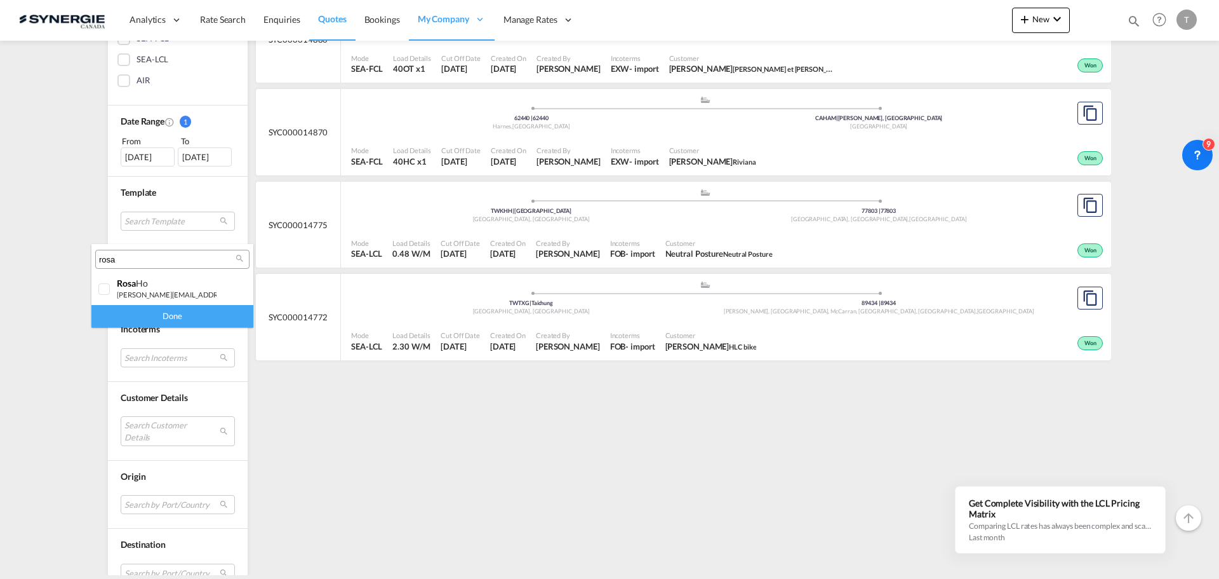
click at [123, 263] on input "rosa" at bounding box center [167, 259] width 137 height 11
type input "[PERSON_NAME]"
click at [111, 295] on div at bounding box center [104, 289] width 13 height 13
click at [142, 318] on div "Done" at bounding box center [172, 316] width 162 height 22
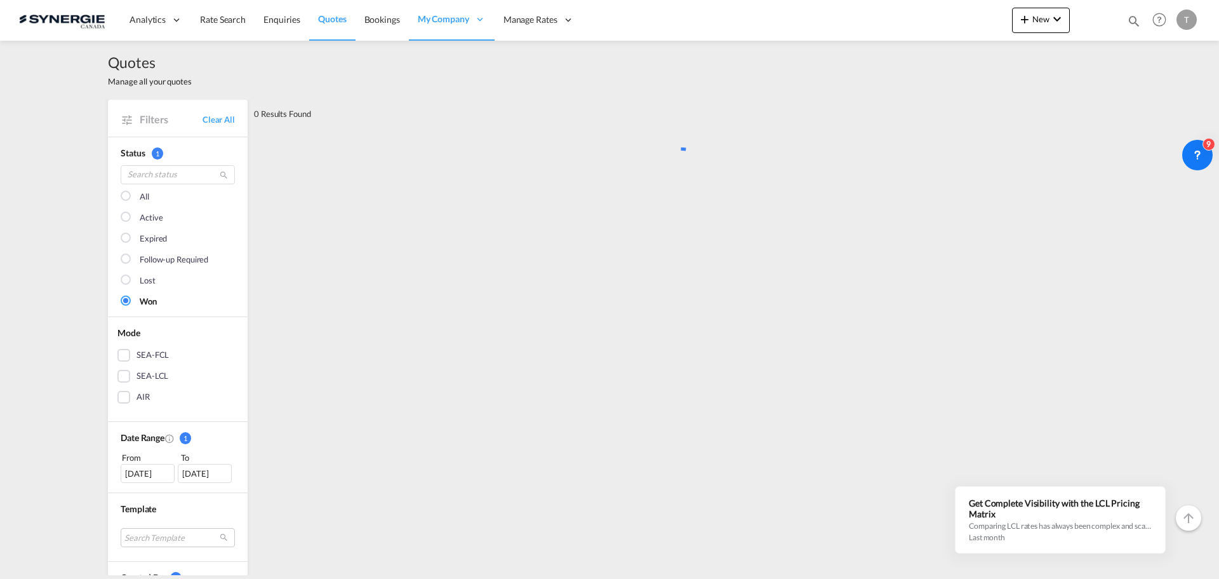
scroll to position [0, 0]
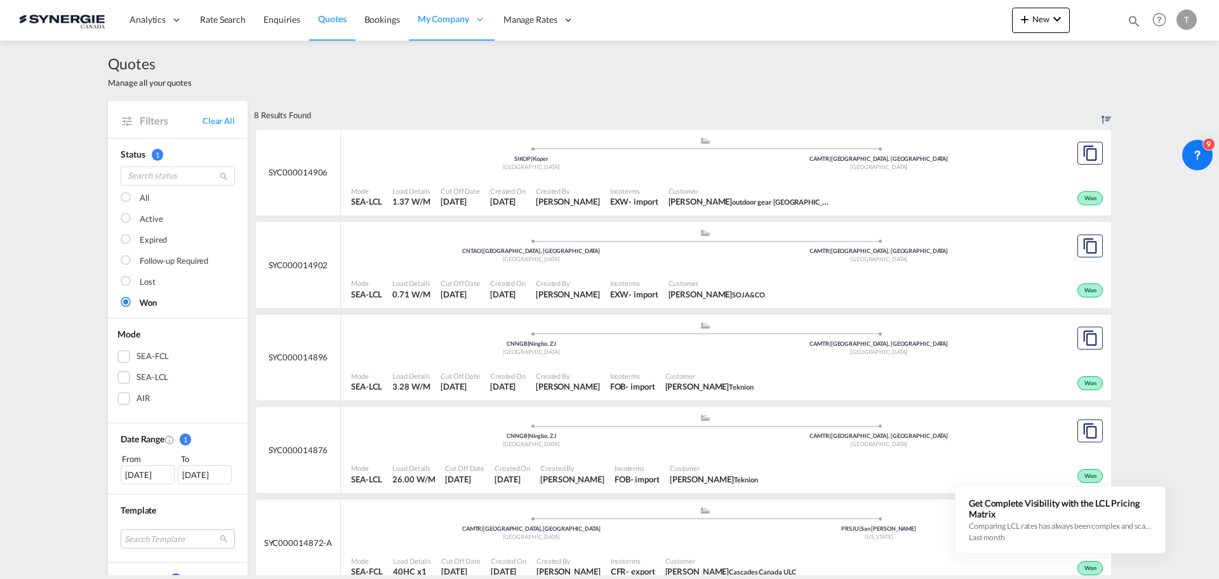
click at [126, 196] on div at bounding box center [127, 198] width 13 height 13
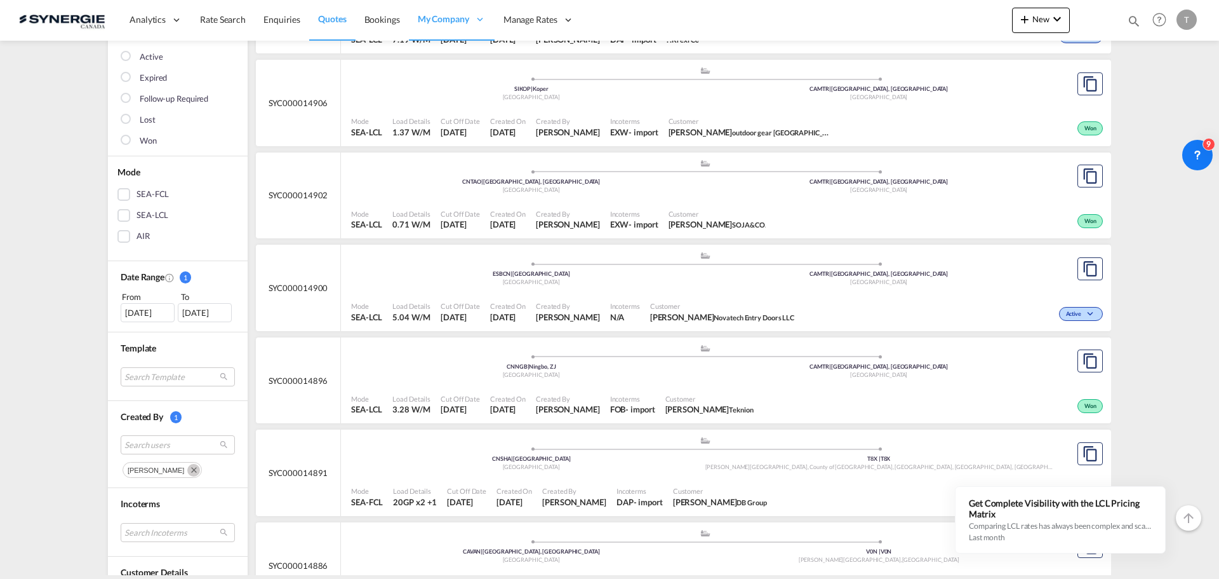
scroll to position [254, 0]
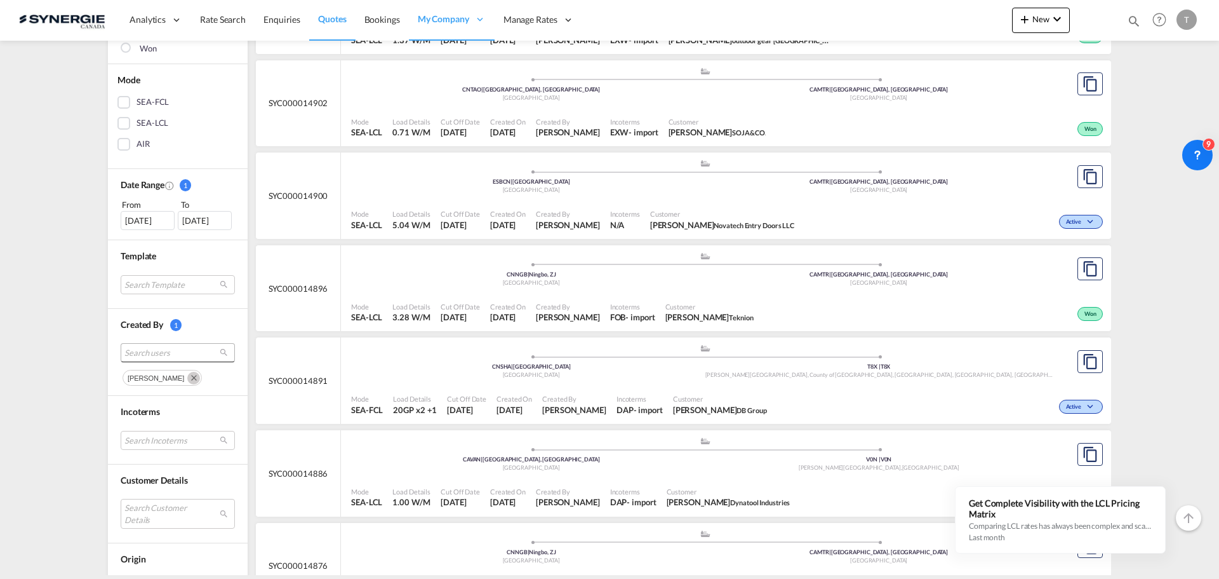
click at [155, 351] on span "Search users" at bounding box center [167, 352] width 86 height 11
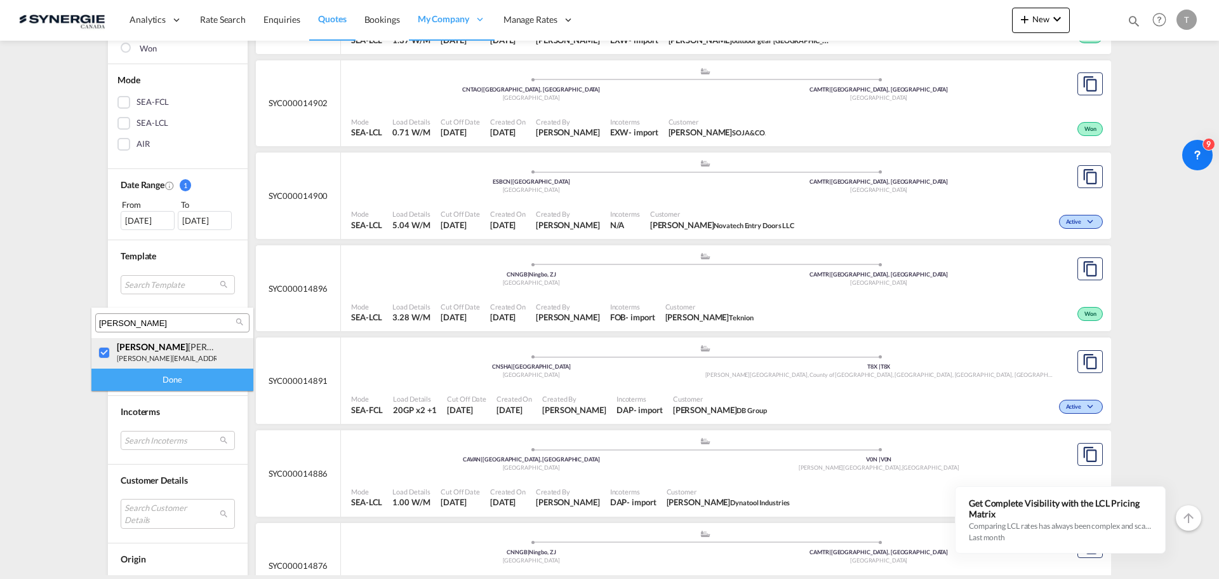
click at [103, 354] on div at bounding box center [104, 353] width 13 height 13
click at [135, 323] on input "[PERSON_NAME]" at bounding box center [167, 323] width 137 height 11
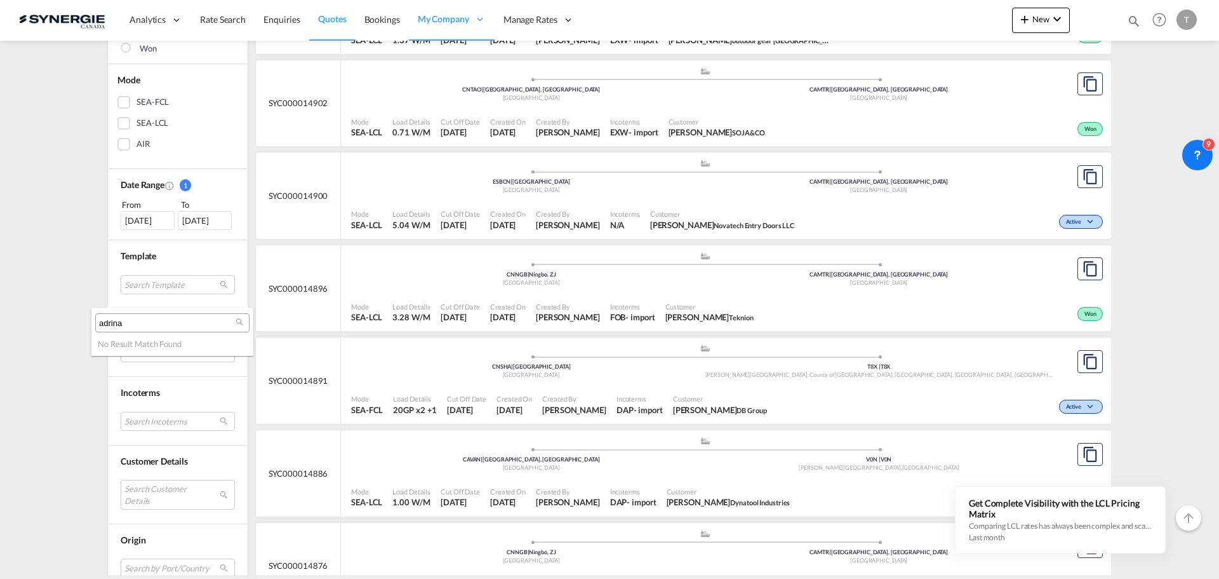
click at [139, 321] on input "adrina" at bounding box center [167, 323] width 137 height 11
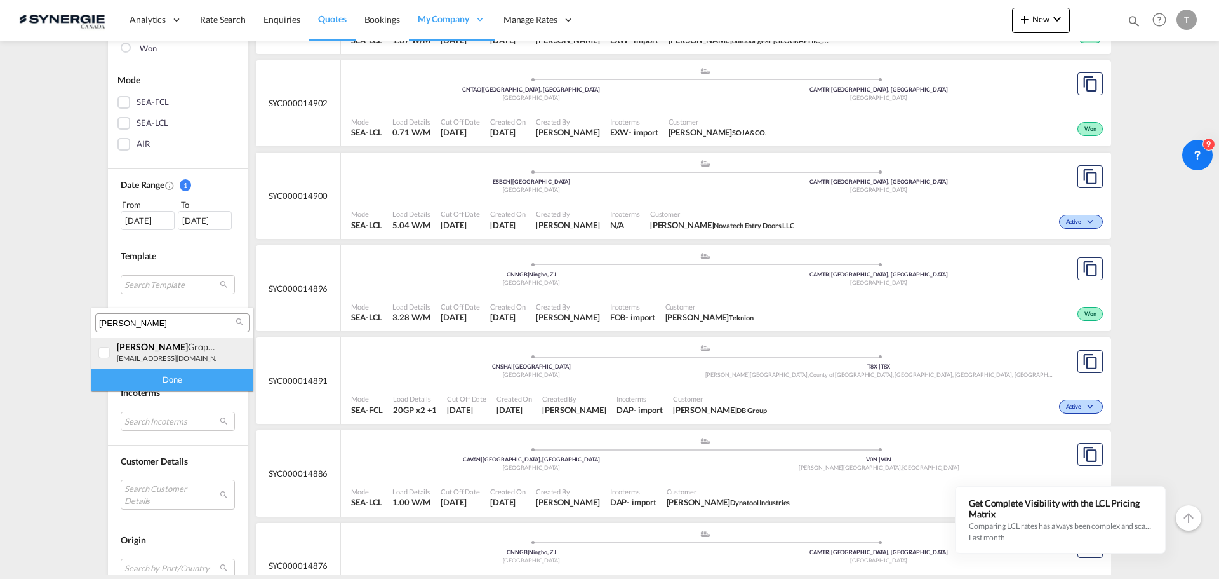
type input "[PERSON_NAME]"
click at [103, 349] on div at bounding box center [104, 353] width 13 height 13
click at [124, 378] on div "Done" at bounding box center [172, 379] width 162 height 22
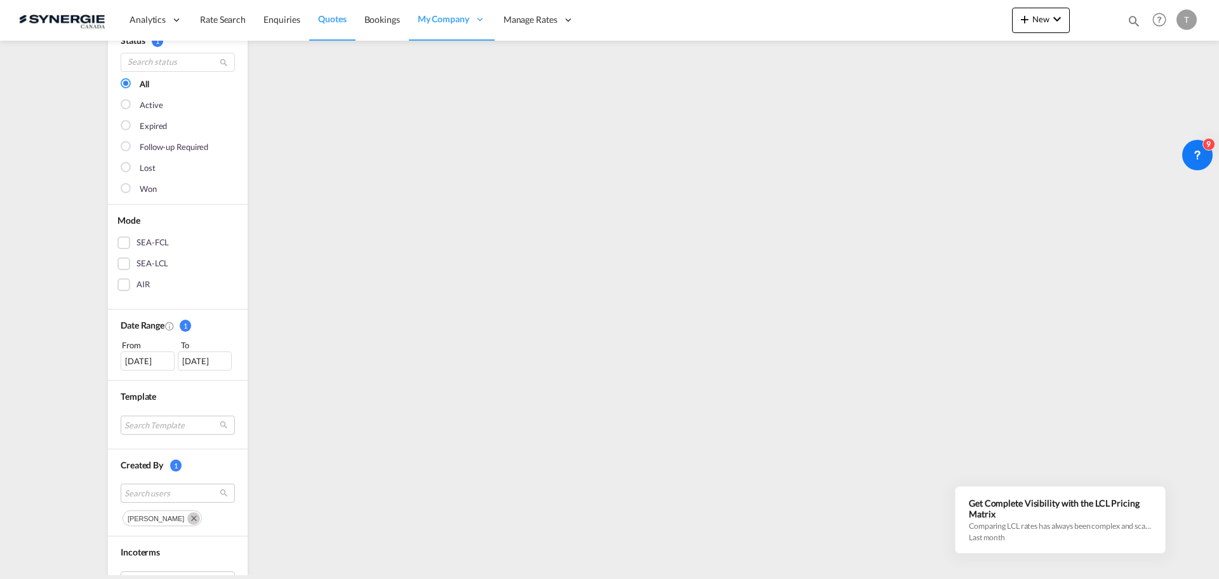
scroll to position [0, 0]
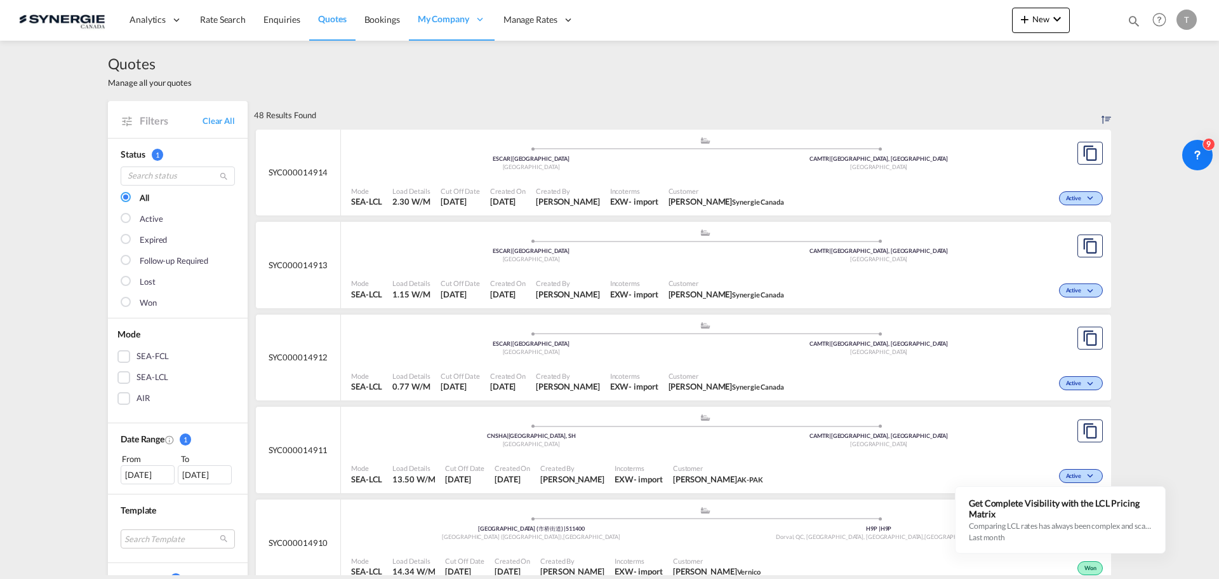
click at [126, 300] on div at bounding box center [127, 303] width 13 height 13
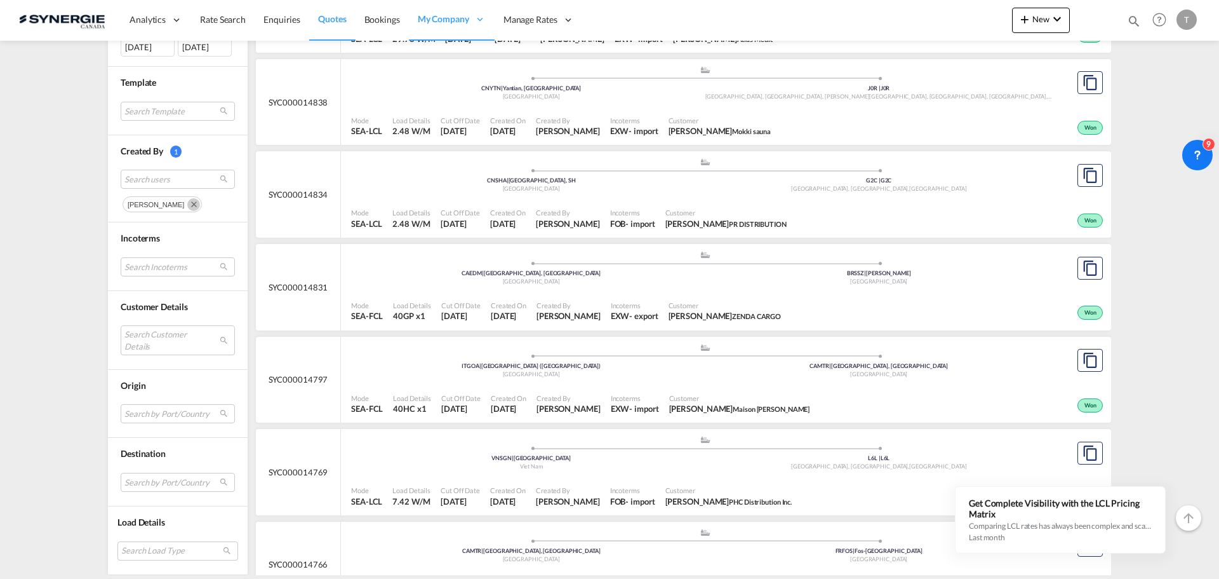
scroll to position [445, 0]
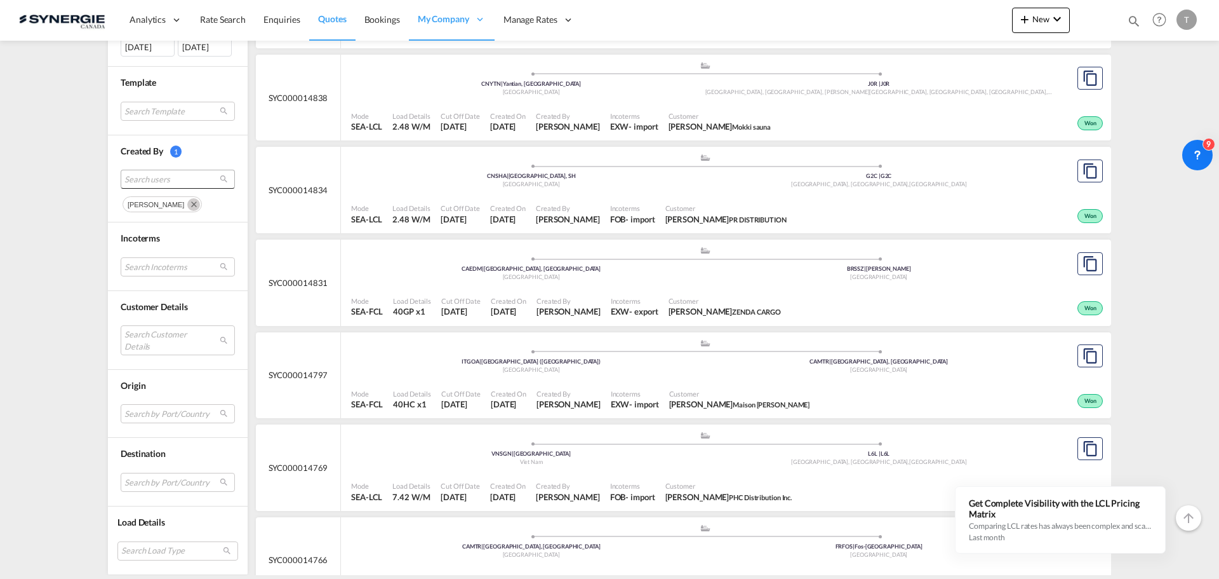
click at [149, 181] on span "Search users" at bounding box center [167, 179] width 86 height 11
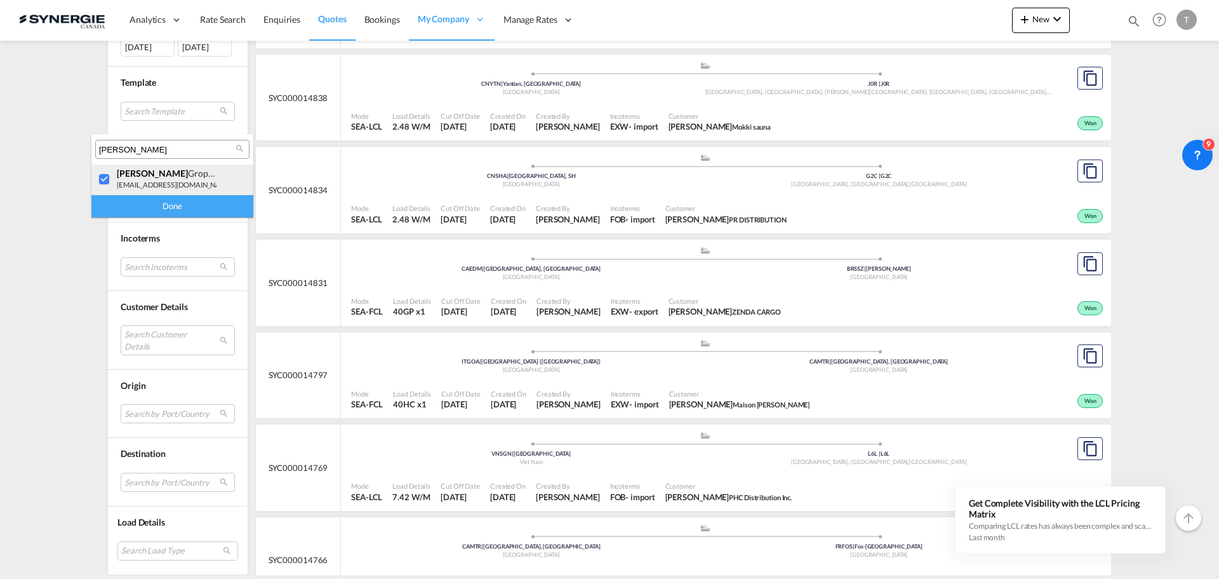
click at [104, 184] on div at bounding box center [104, 179] width 13 height 13
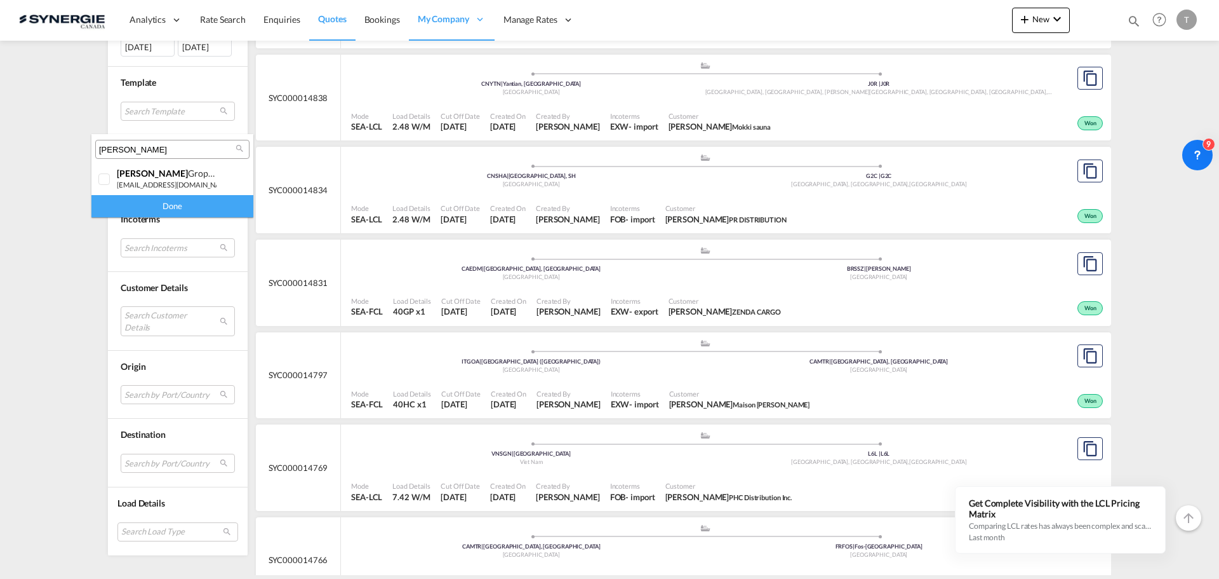
click at [140, 147] on input "[PERSON_NAME]" at bounding box center [167, 149] width 137 height 11
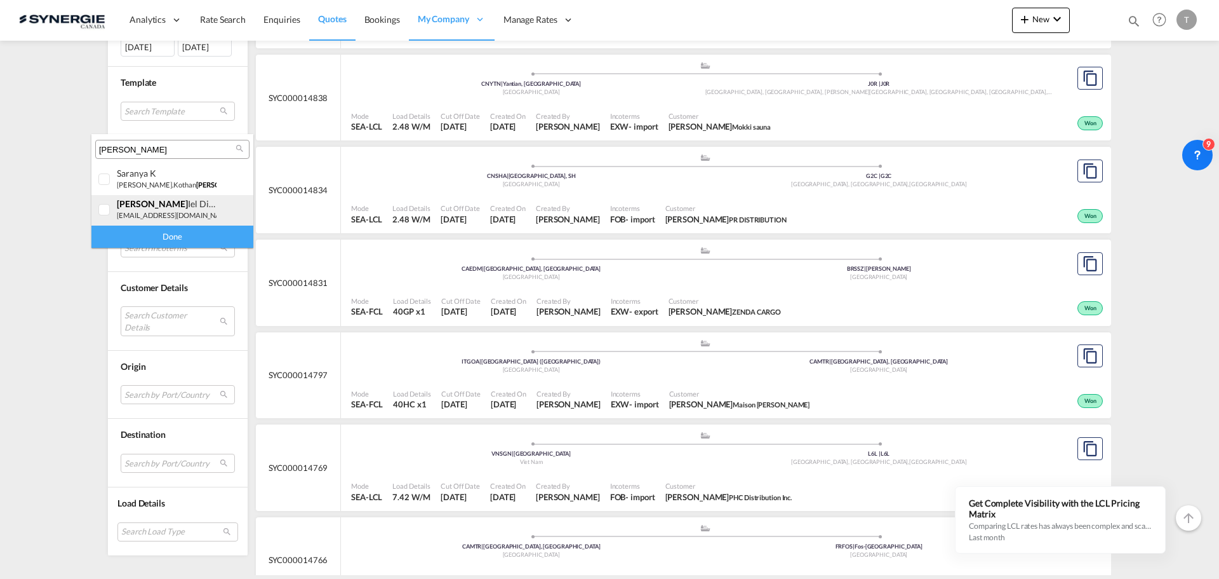
type input "[PERSON_NAME]"
click at [109, 209] on div at bounding box center [104, 210] width 13 height 13
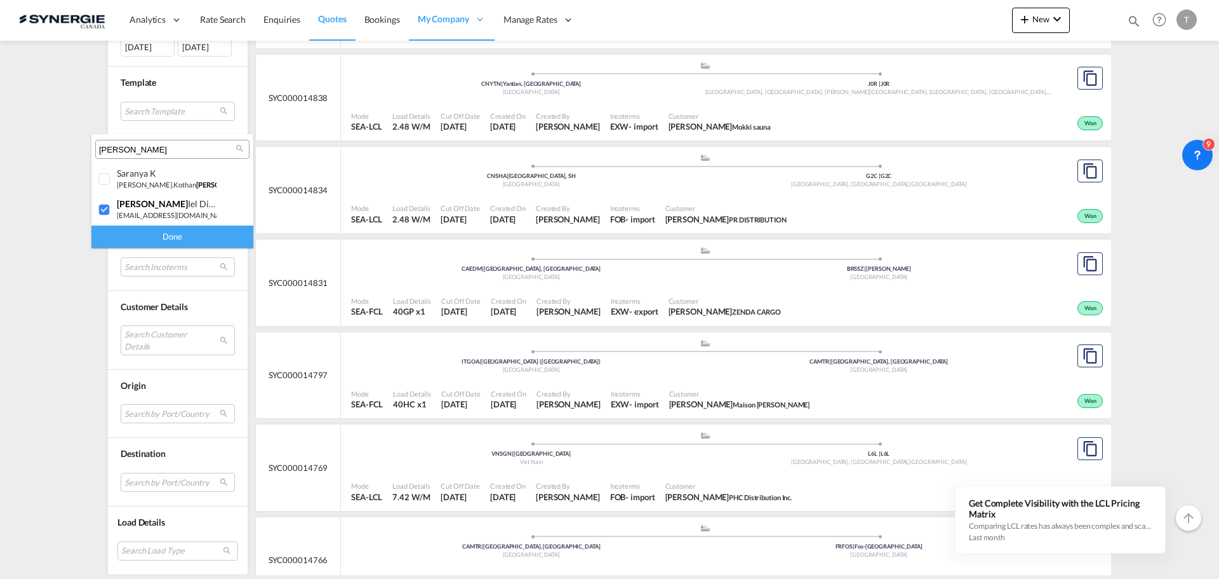
click at [145, 234] on div "Done" at bounding box center [172, 236] width 162 height 22
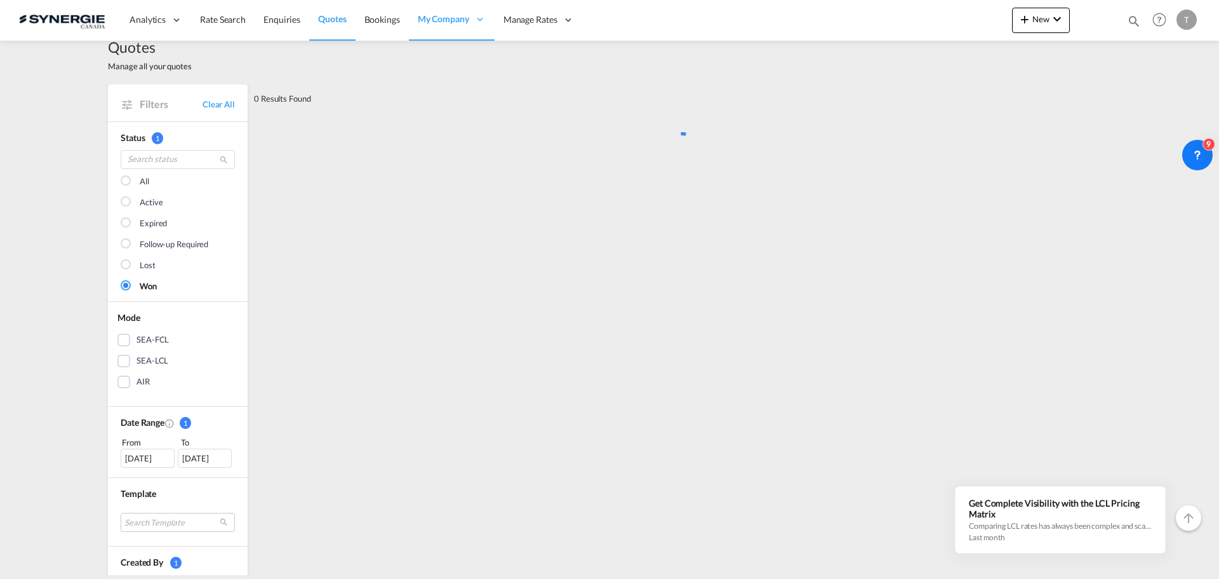
scroll to position [0, 0]
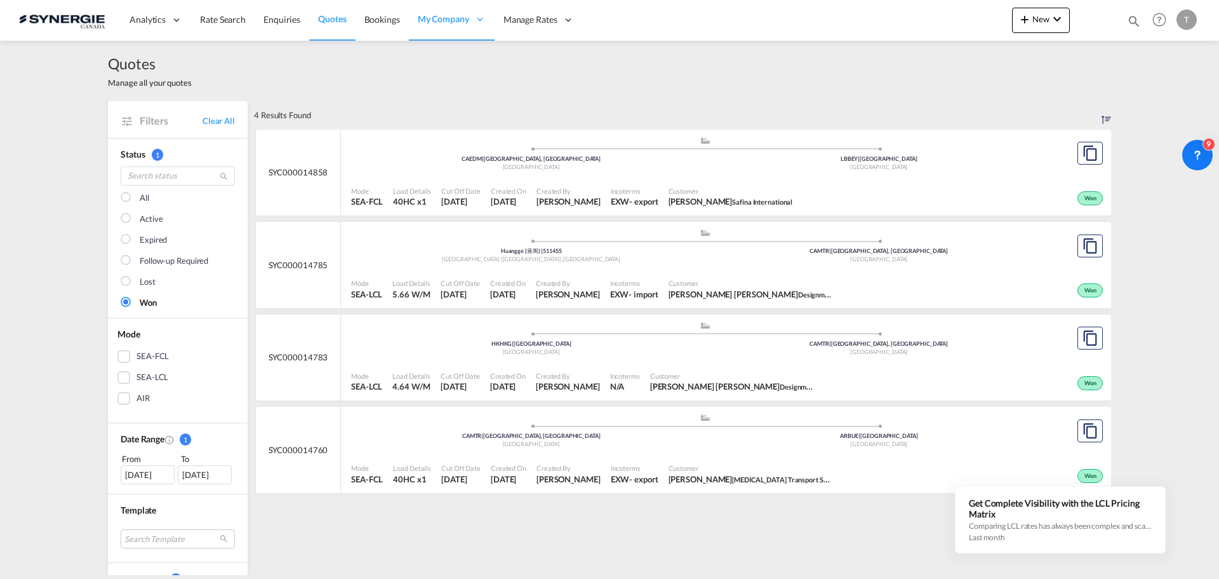
click at [133, 198] on md-checkbox "All" at bounding box center [178, 198] width 114 height 13
